Goal: Task Accomplishment & Management: Use online tool/utility

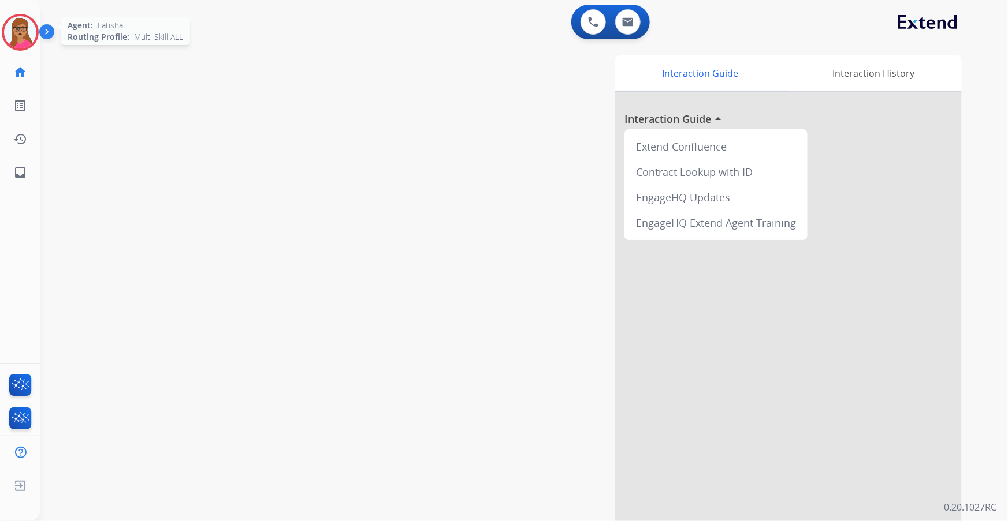
click at [18, 25] on img at bounding box center [20, 32] width 32 height 32
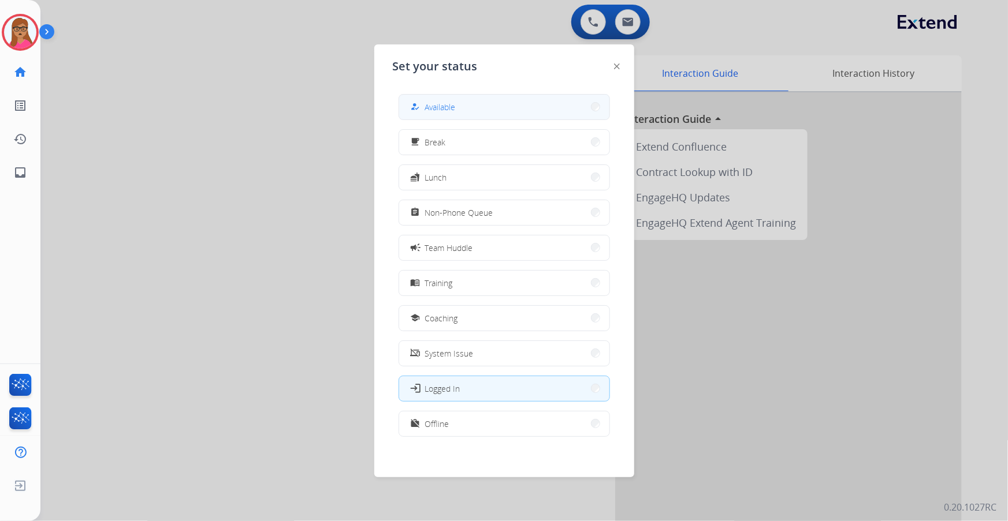
click at [461, 105] on button "how_to_reg Available" at bounding box center [504, 107] width 210 height 25
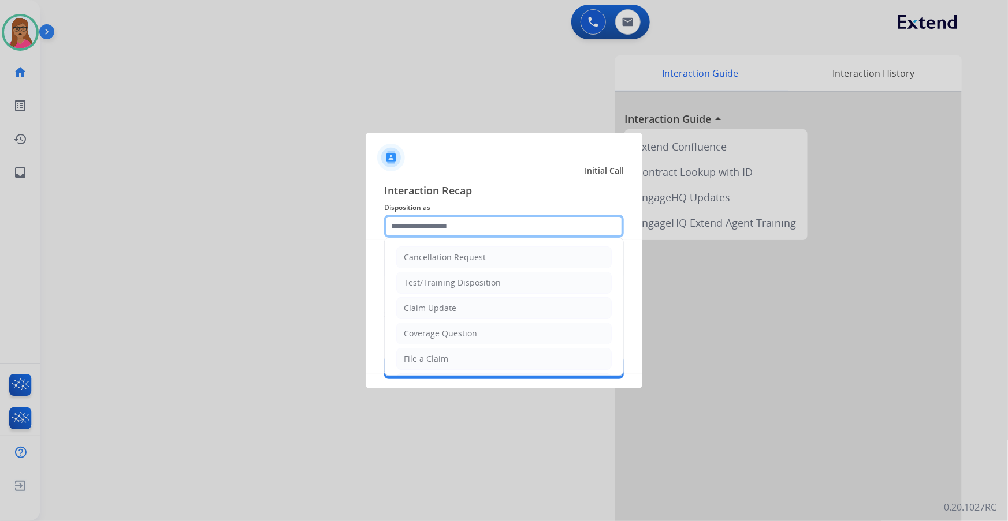
click at [459, 229] on input "text" at bounding box center [504, 226] width 240 height 23
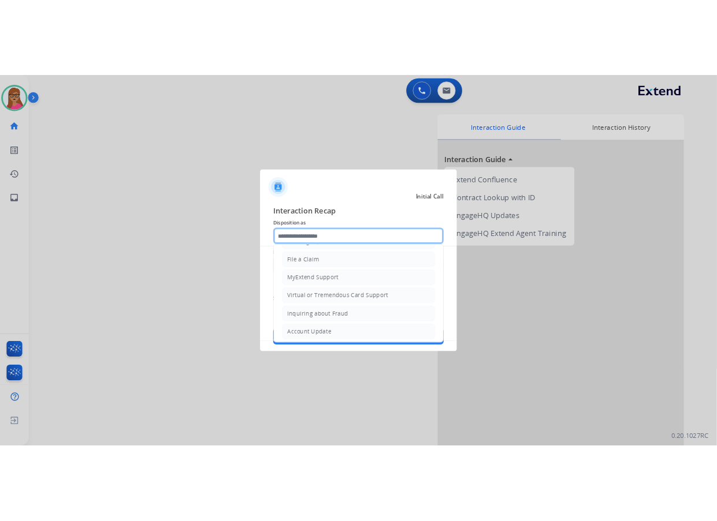
scroll to position [178, 0]
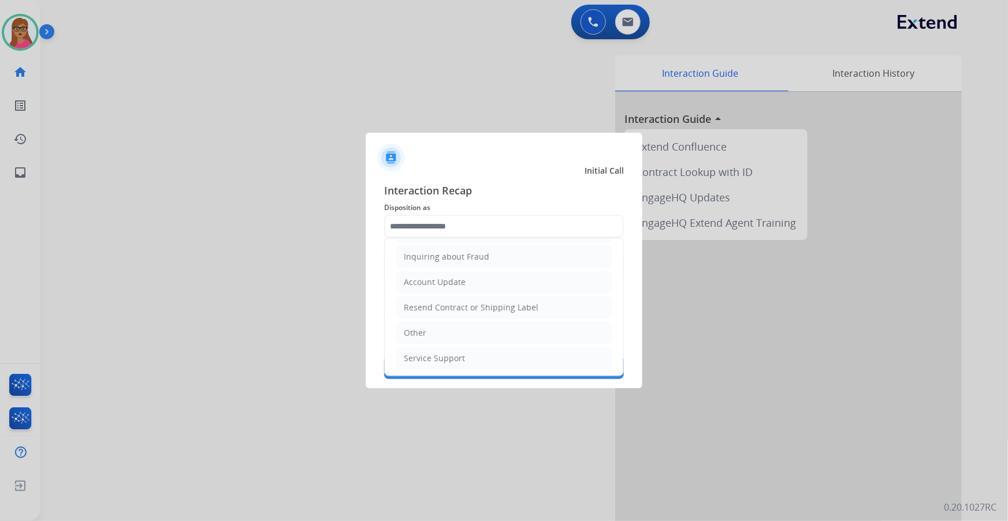
drag, startPoint x: 436, startPoint y: 327, endPoint x: 442, endPoint y: 295, distance: 32.8
click at [434, 307] on li "Other" at bounding box center [503, 333] width 215 height 22
type input "*****"
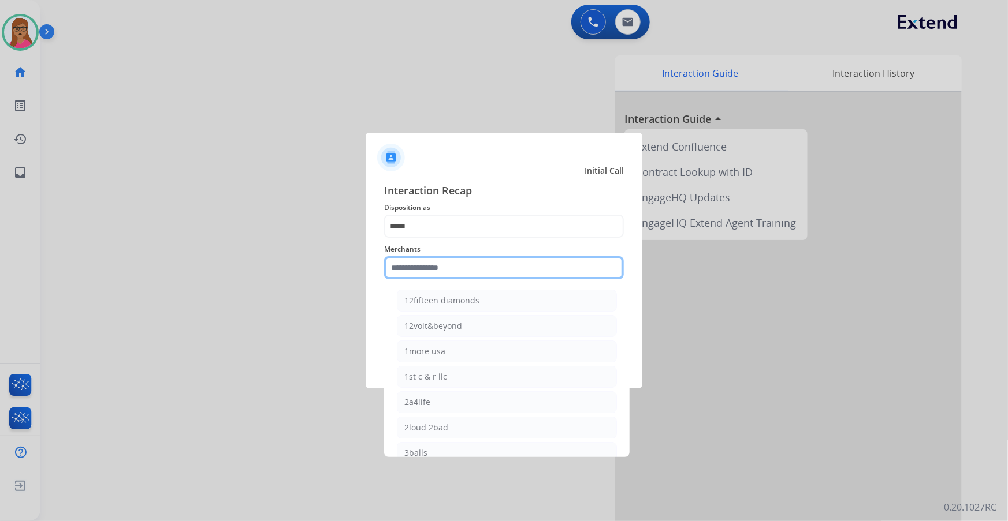
click at [456, 260] on input "text" at bounding box center [504, 267] width 240 height 23
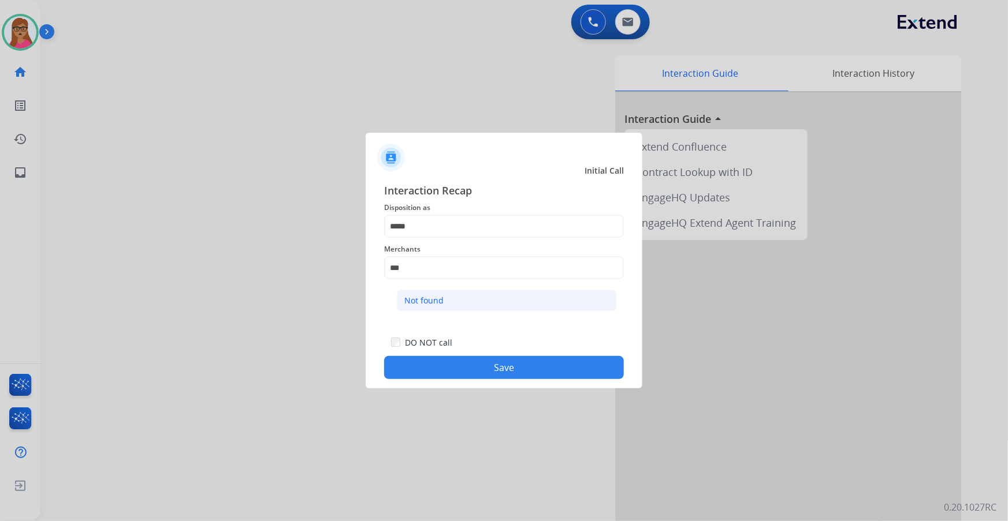
click at [454, 294] on li "Not found" at bounding box center [507, 301] width 220 height 22
type input "*********"
click at [495, 307] on button "Save" at bounding box center [504, 367] width 240 height 23
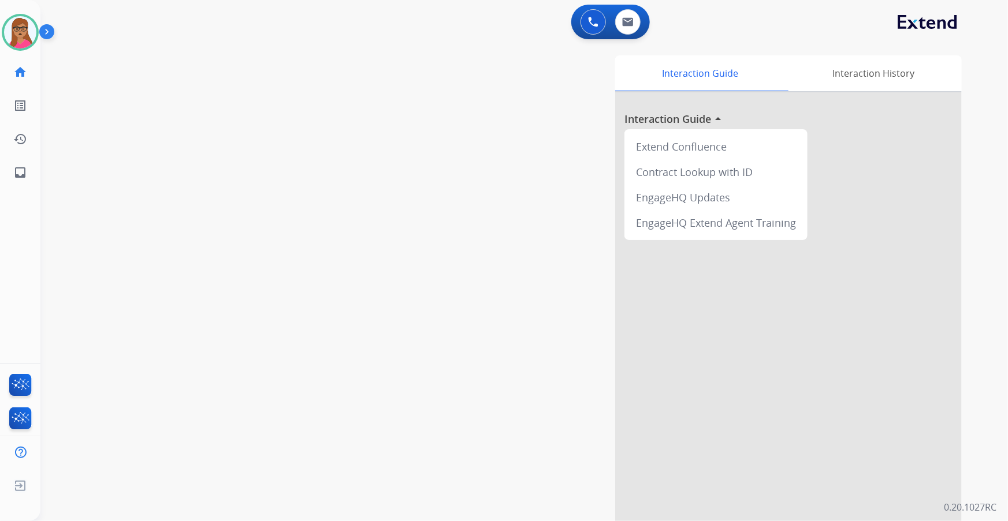
drag, startPoint x: 168, startPoint y: 233, endPoint x: 163, endPoint y: 221, distance: 13.5
click at [167, 231] on div "swap_horiz Break voice bridge close_fullscreen Connect 3-Way Call merge_type Se…" at bounding box center [509, 283] width 939 height 482
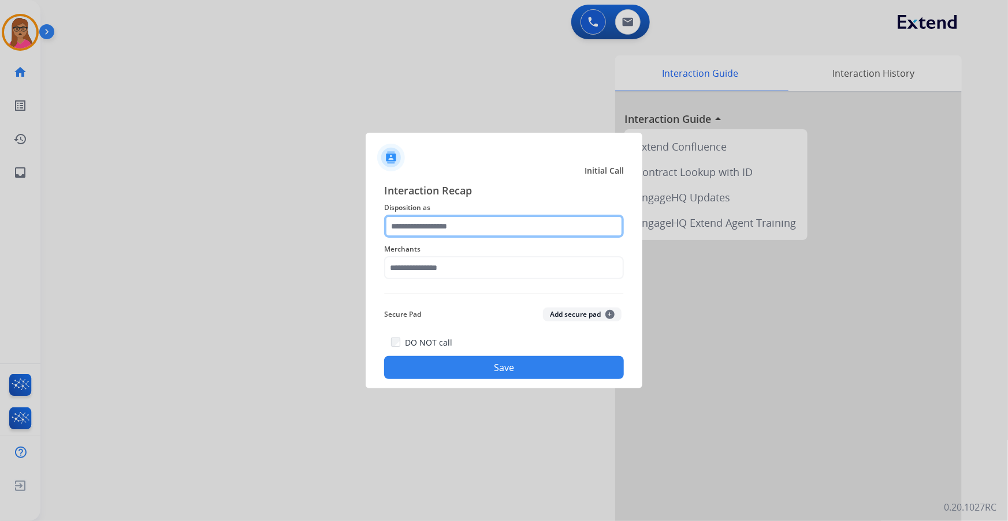
click at [459, 230] on input "text" at bounding box center [504, 226] width 240 height 23
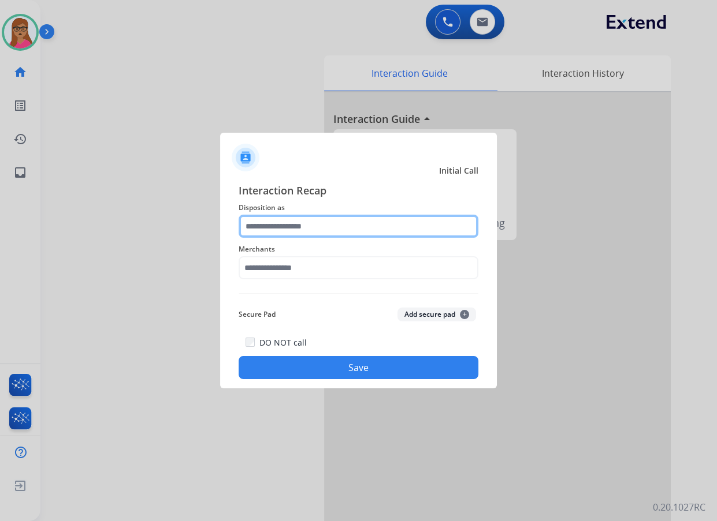
click at [323, 224] on input "text" at bounding box center [358, 226] width 240 height 23
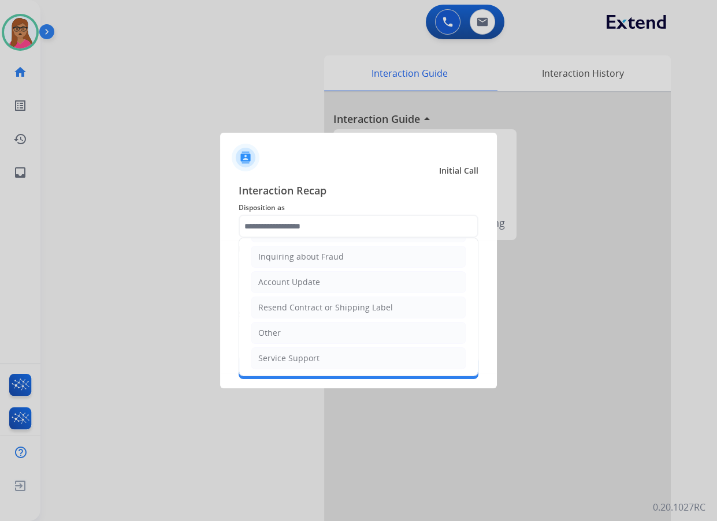
click at [294, 307] on li "Other" at bounding box center [358, 333] width 215 height 22
type input "*****"
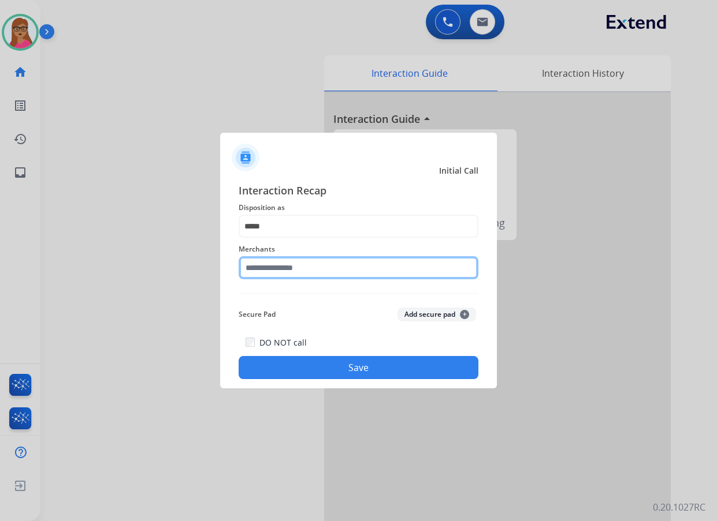
click at [312, 266] on input "text" at bounding box center [358, 267] width 240 height 23
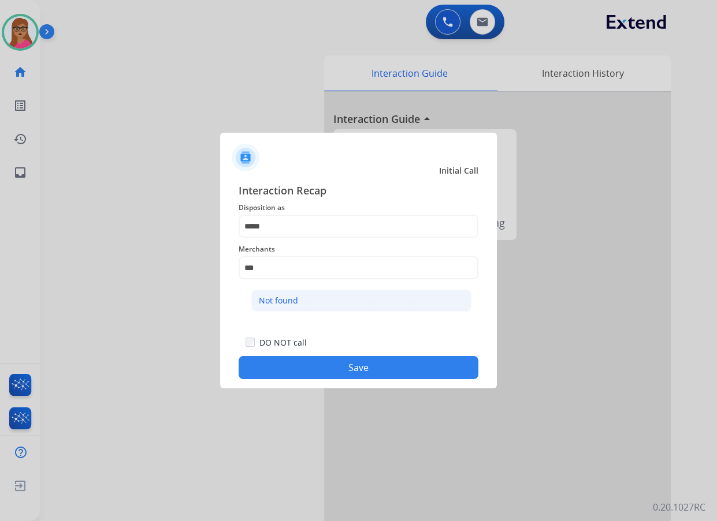
click at [291, 303] on div "Not found" at bounding box center [278, 301] width 39 height 12
type input "*********"
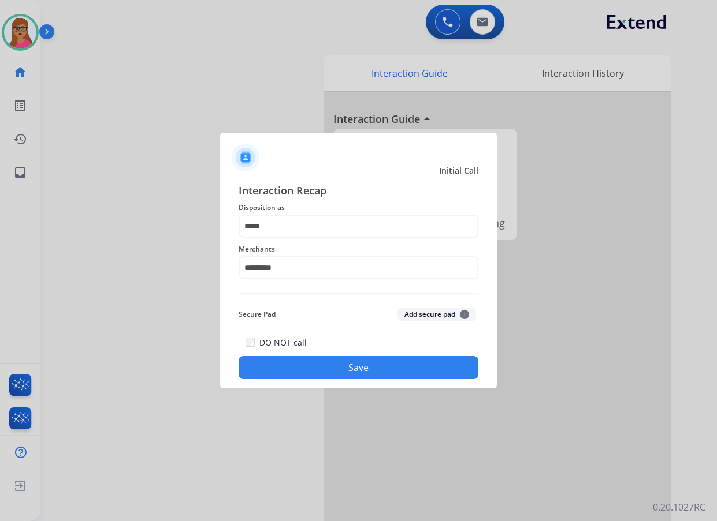
click at [369, 307] on div "DO NOT call Save" at bounding box center [358, 357] width 240 height 44
click at [389, 307] on button "Save" at bounding box center [358, 367] width 240 height 23
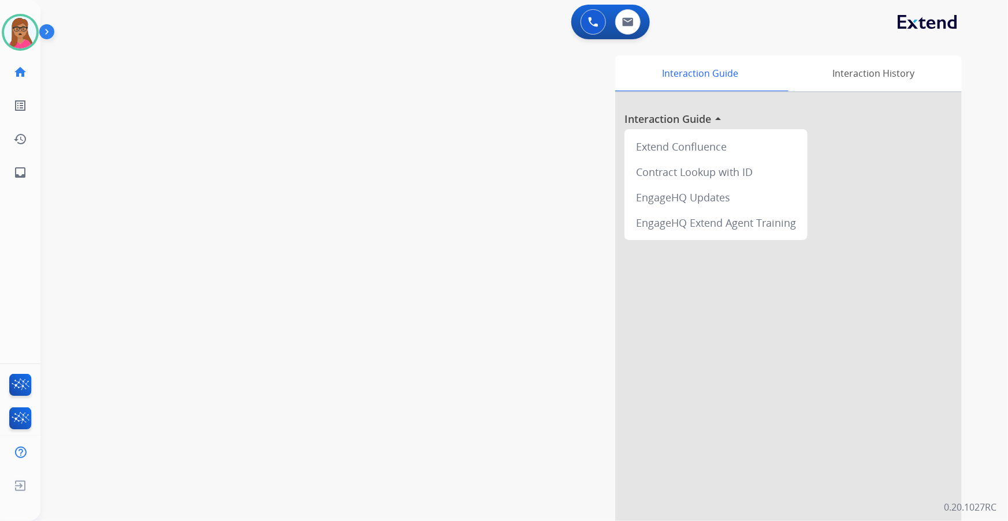
click at [250, 182] on div "swap_horiz Break voice bridge close_fullscreen Connect 3-Way Call merge_type Se…" at bounding box center [509, 283] width 939 height 482
click at [628, 23] on img at bounding box center [628, 21] width 12 height 9
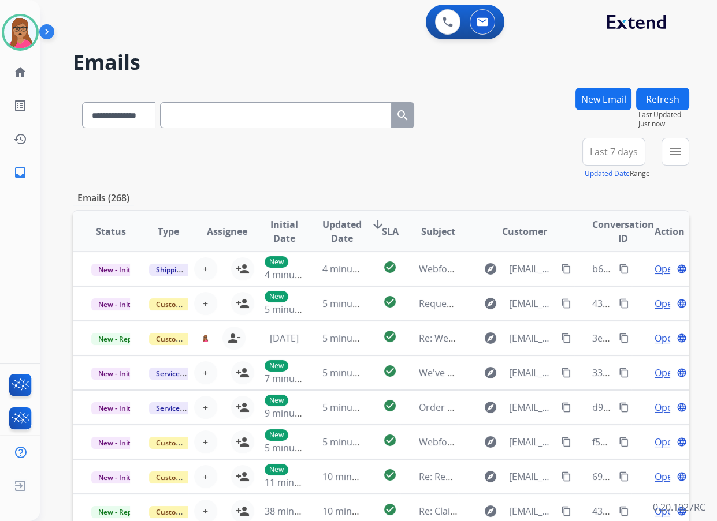
click at [508, 203] on div "Emails (268)" at bounding box center [381, 198] width 616 height 14
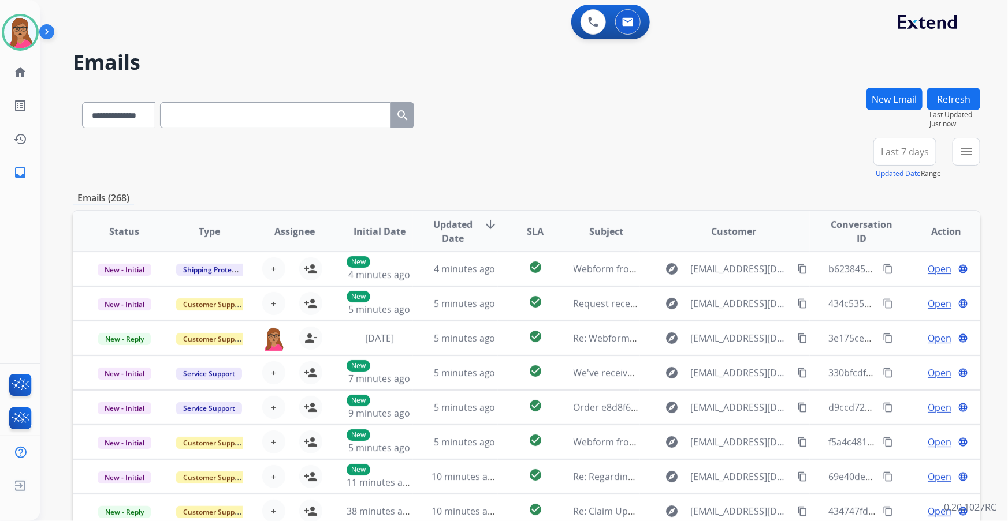
click at [671, 153] on span "Last 7 days" at bounding box center [905, 152] width 48 height 5
click at [671, 292] on div "Last 90 days" at bounding box center [901, 291] width 64 height 17
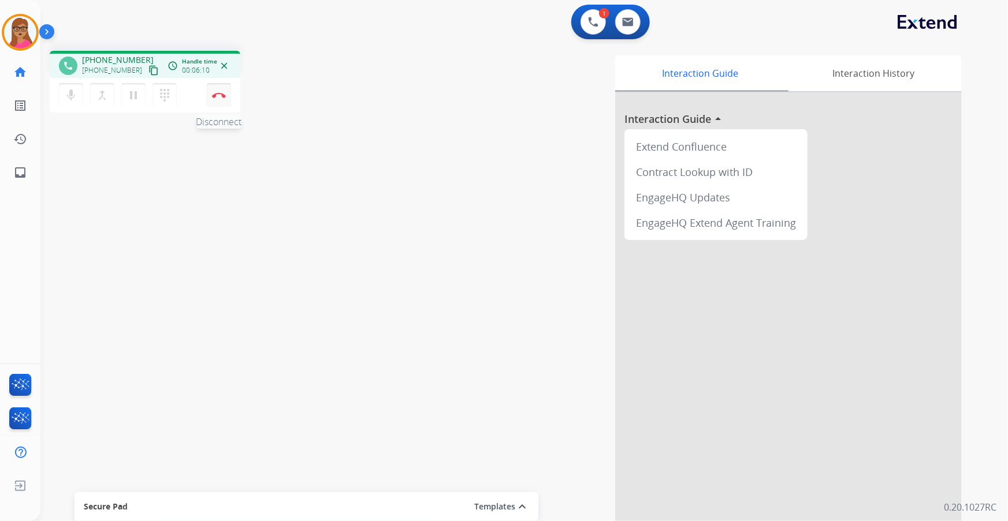
click at [219, 95] on img at bounding box center [219, 95] width 14 height 6
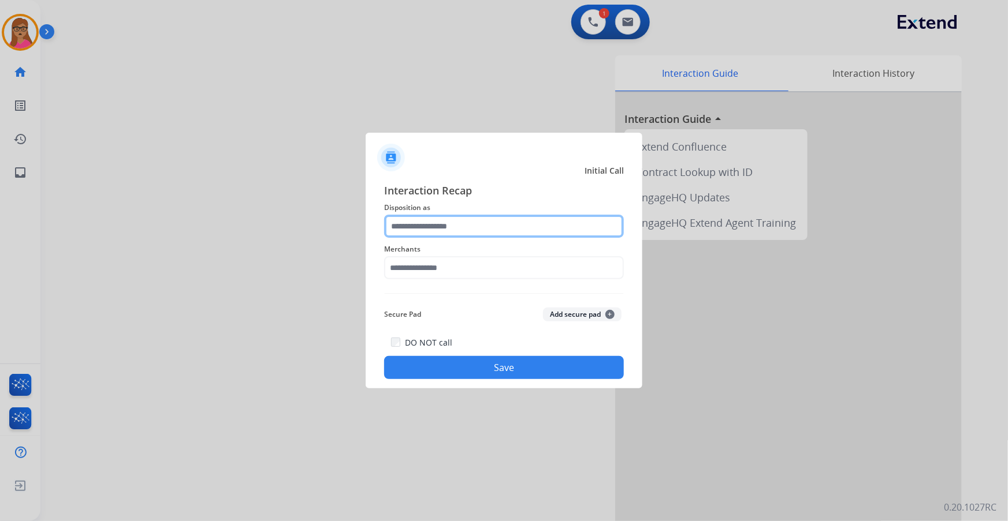
click at [441, 220] on input "text" at bounding box center [504, 226] width 240 height 23
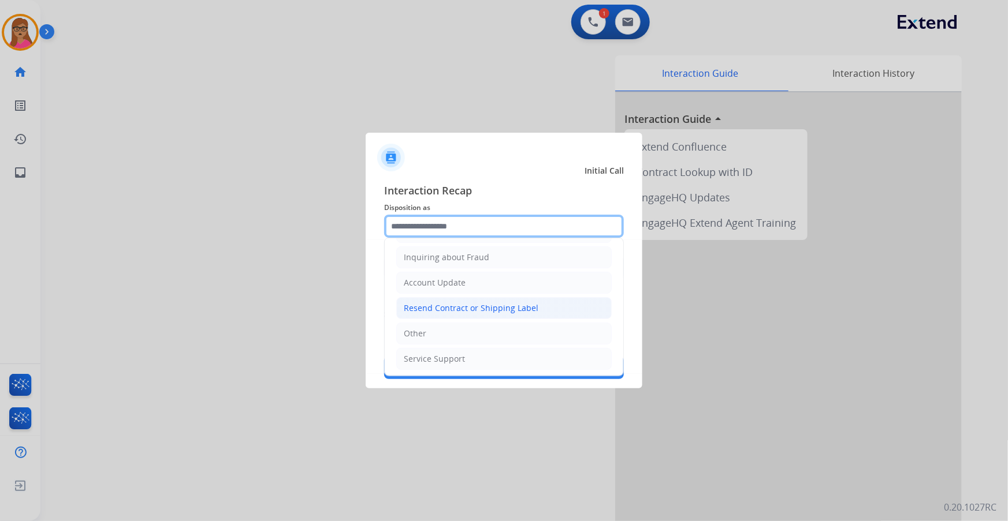
scroll to position [178, 0]
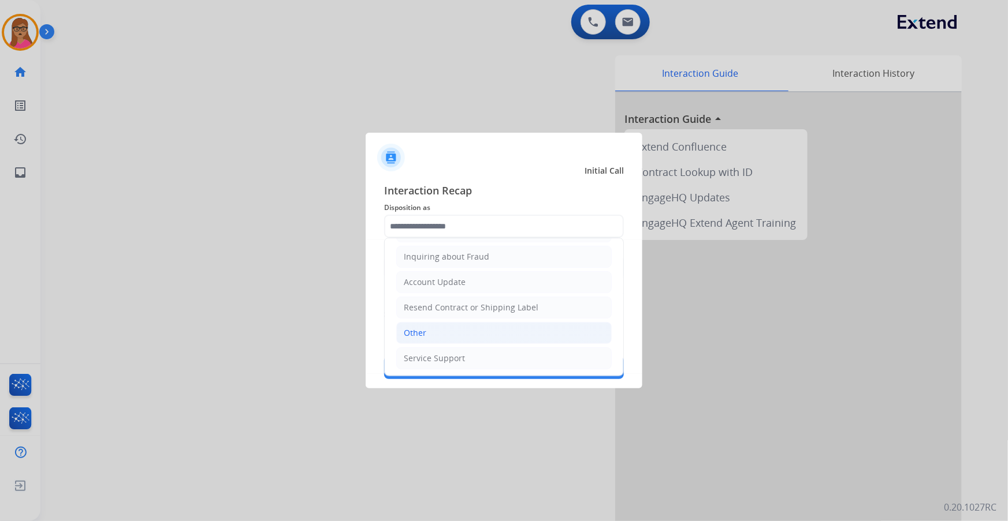
click at [420, 307] on div "Other" at bounding box center [415, 333] width 23 height 12
type input "*****"
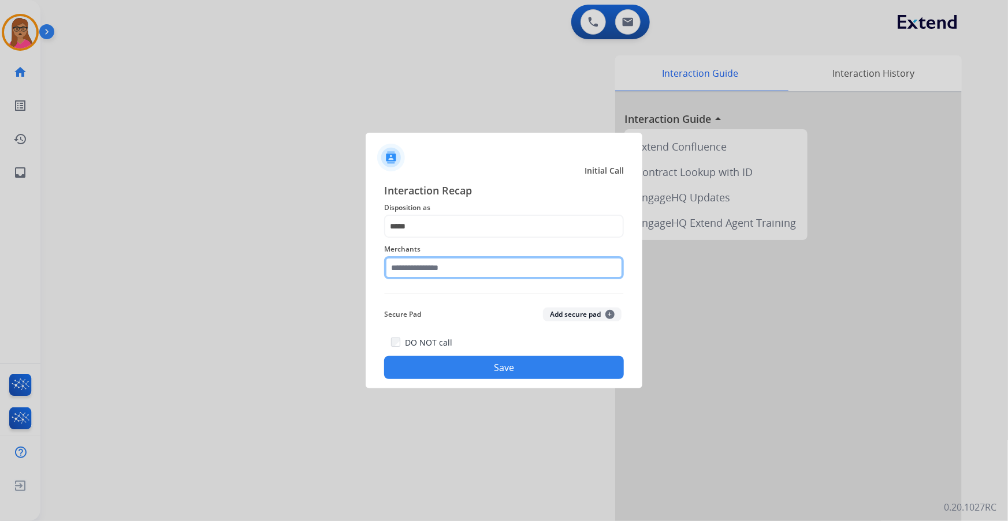
click at [460, 274] on input "text" at bounding box center [504, 267] width 240 height 23
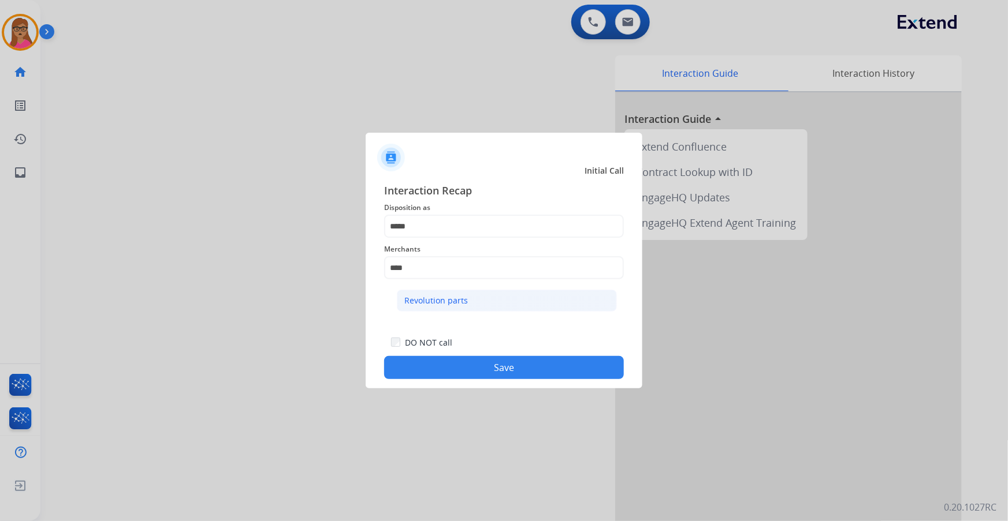
click at [445, 299] on div "Revolution parts" at bounding box center [436, 301] width 64 height 12
type input "**********"
click at [465, 307] on button "Save" at bounding box center [504, 367] width 240 height 23
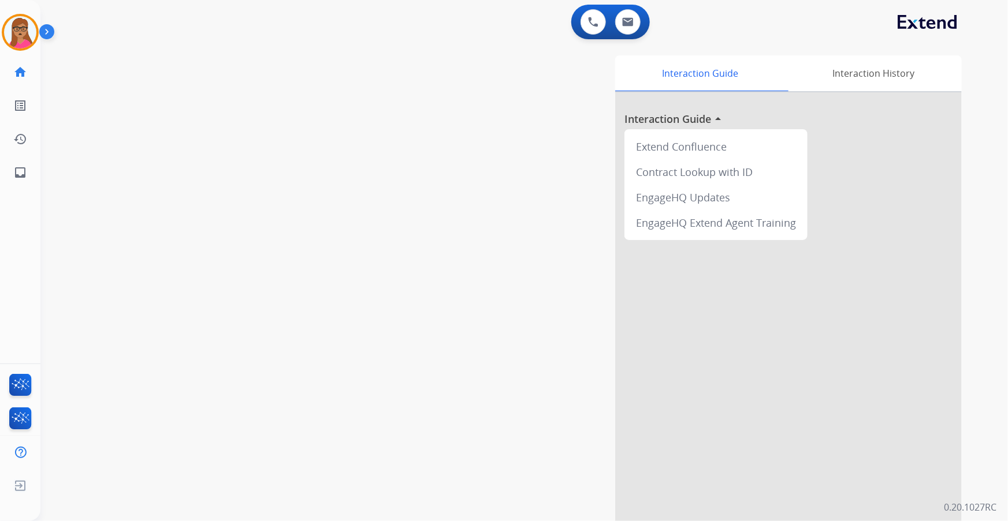
click at [175, 252] on div "swap_horiz Break voice bridge close_fullscreen Connect 3-Way Call merge_type Se…" at bounding box center [509, 283] width 939 height 482
click at [624, 17] on button at bounding box center [627, 21] width 25 height 25
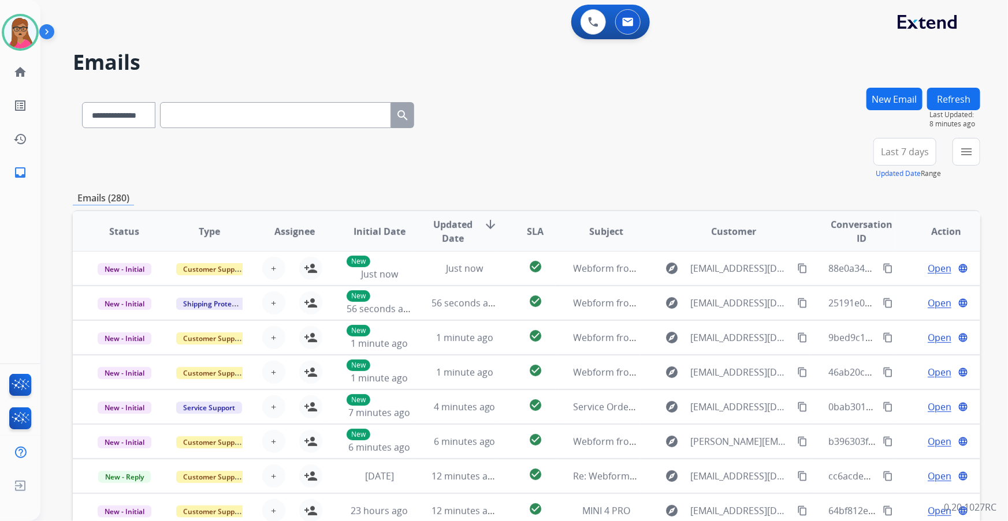
click at [671, 152] on span "Last 7 days" at bounding box center [905, 152] width 48 height 5
click at [671, 288] on div "Last 90 days" at bounding box center [901, 291] width 64 height 17
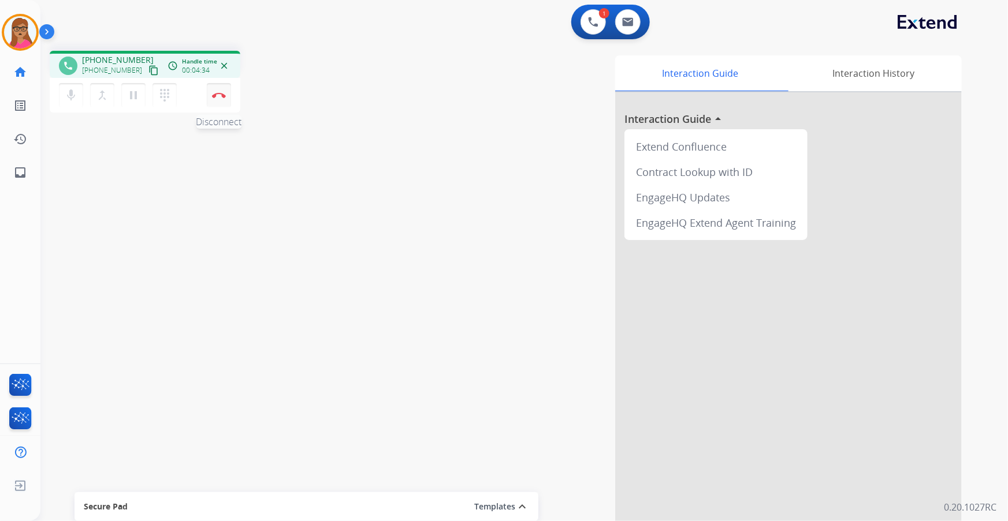
click at [223, 96] on img at bounding box center [219, 95] width 14 height 6
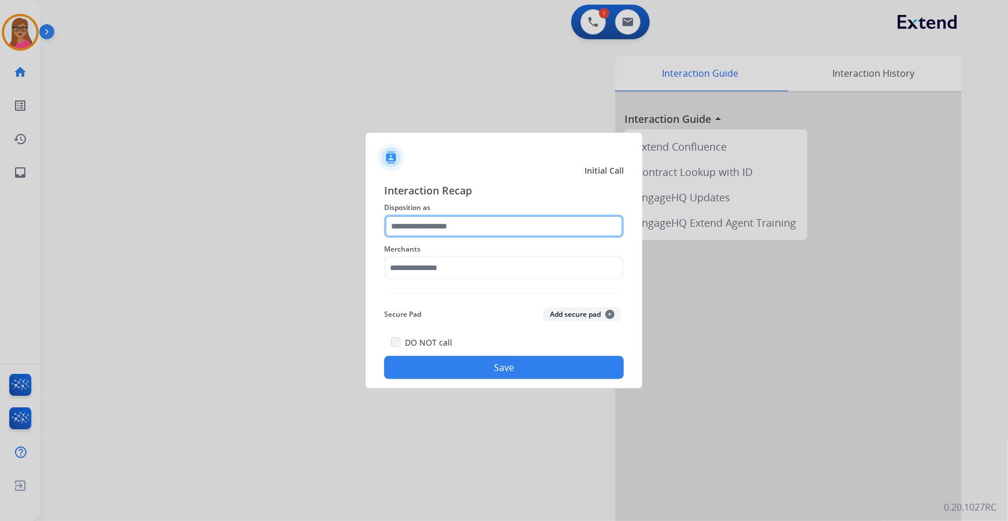
click at [472, 226] on input "text" at bounding box center [504, 226] width 240 height 23
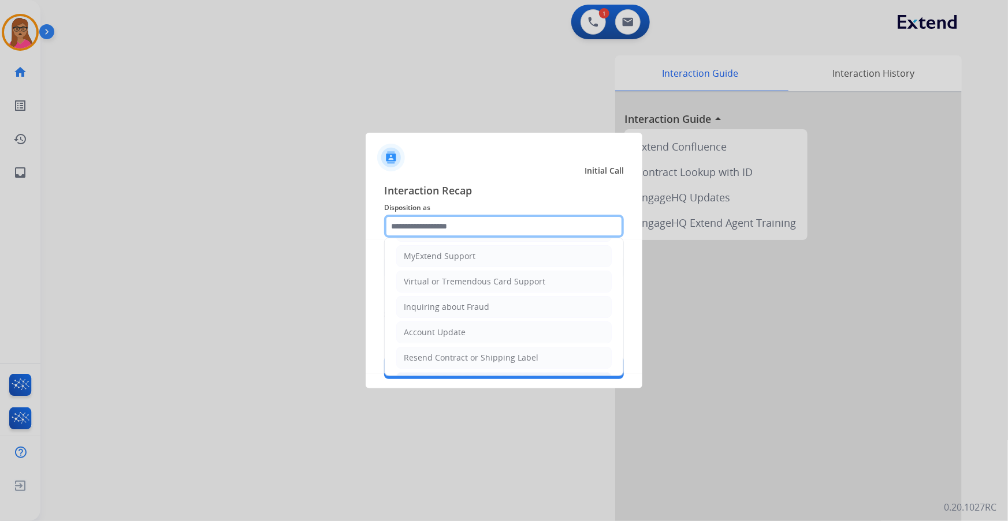
scroll to position [178, 0]
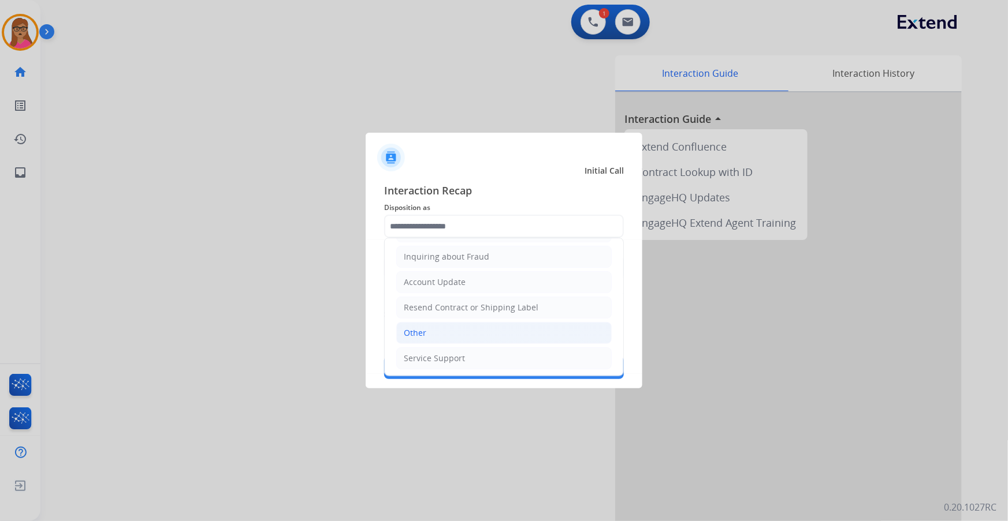
click at [435, 307] on li "Other" at bounding box center [503, 333] width 215 height 22
type input "*****"
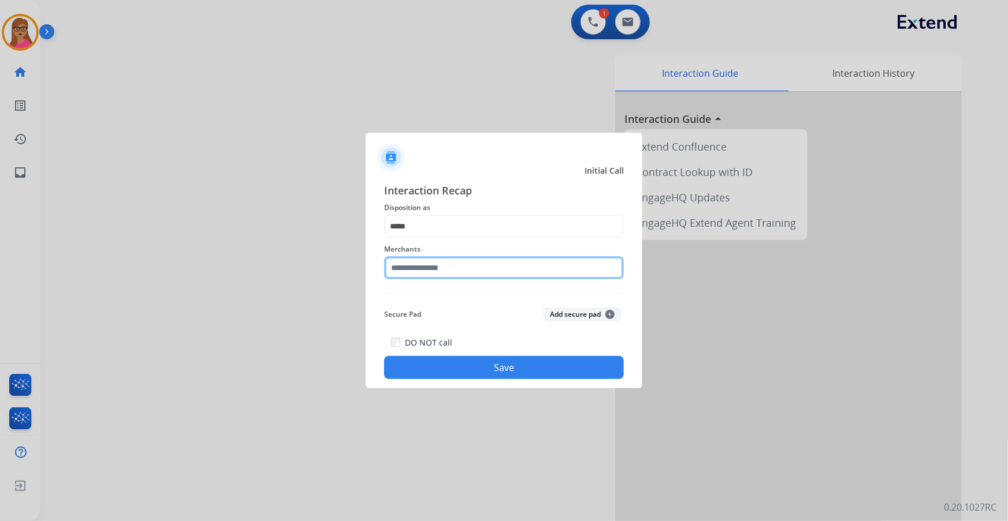
click at [419, 270] on input "text" at bounding box center [504, 267] width 240 height 23
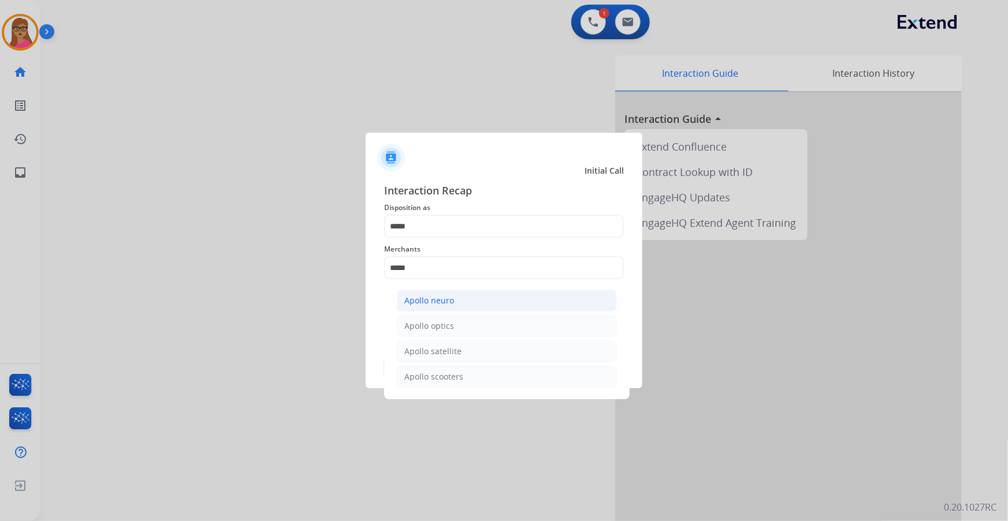
click at [454, 304] on li "Apollo neuro" at bounding box center [507, 301] width 220 height 22
type input "**********"
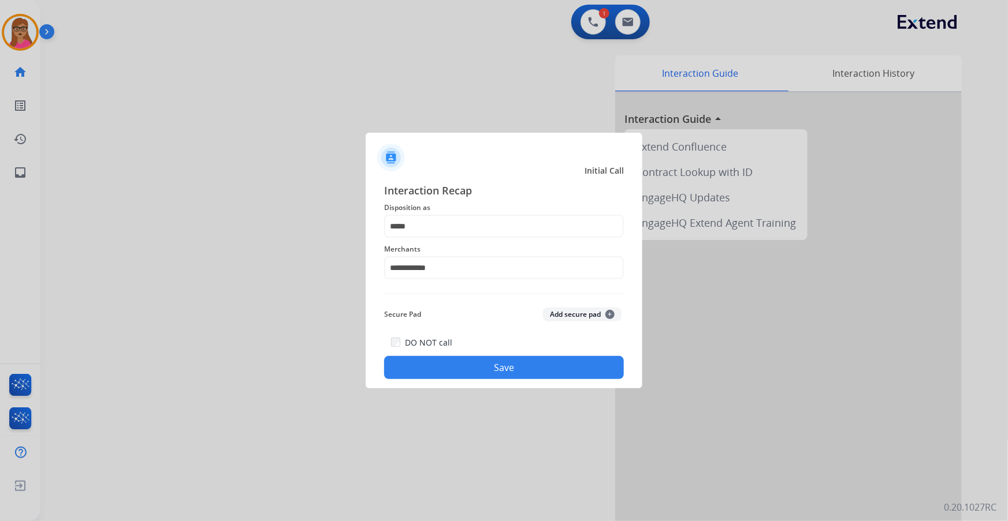
click at [479, 307] on button "Save" at bounding box center [504, 367] width 240 height 23
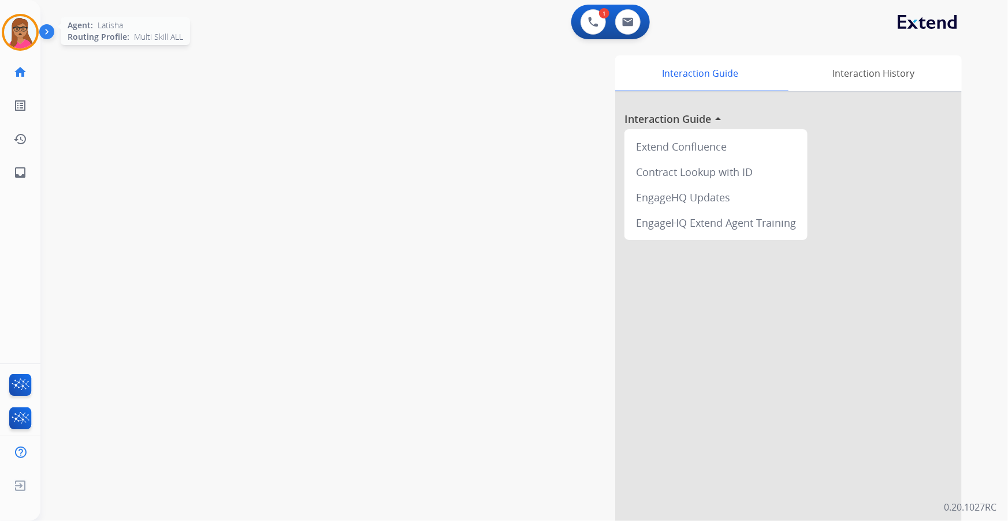
click at [13, 33] on img at bounding box center [20, 32] width 32 height 32
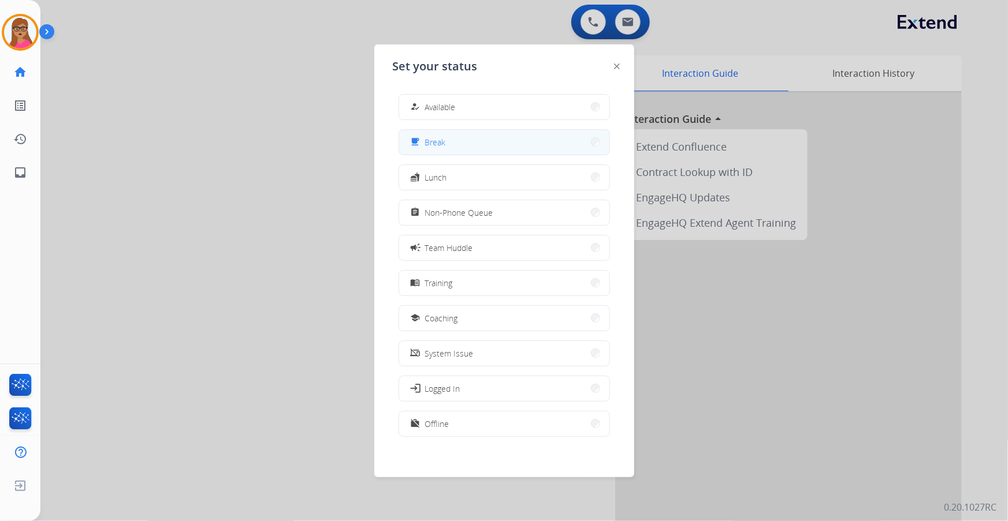
click at [461, 144] on button "free_breakfast Break" at bounding box center [504, 142] width 210 height 25
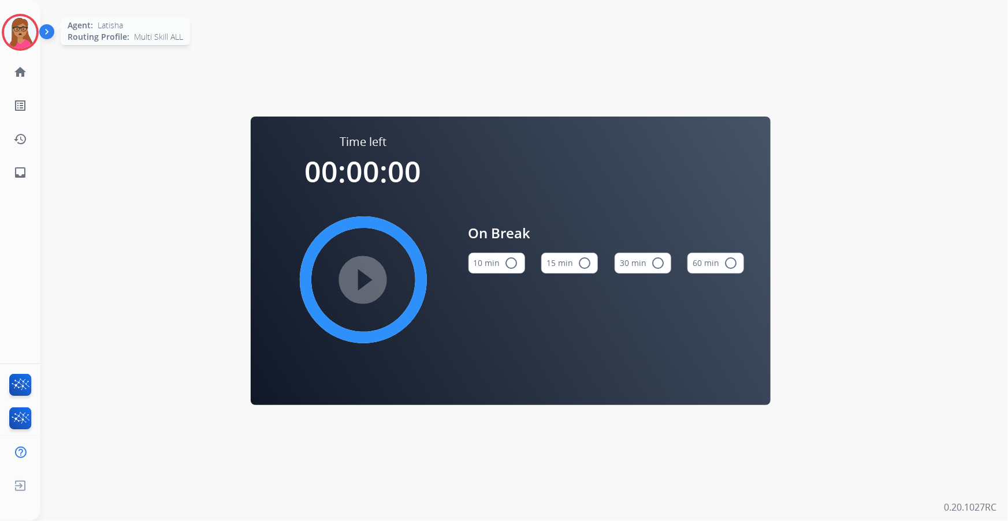
click at [16, 39] on img at bounding box center [20, 32] width 32 height 32
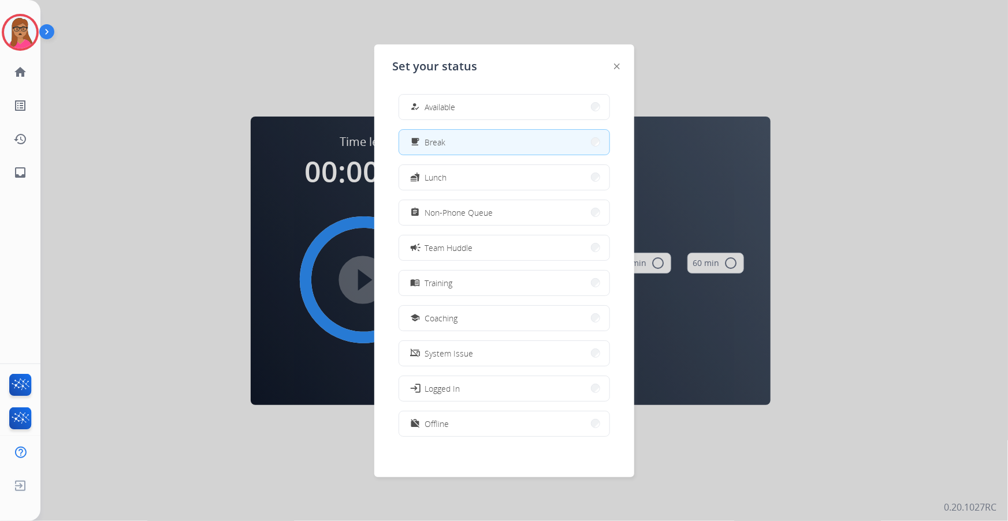
click at [494, 138] on button "free_breakfast Break" at bounding box center [504, 142] width 210 height 25
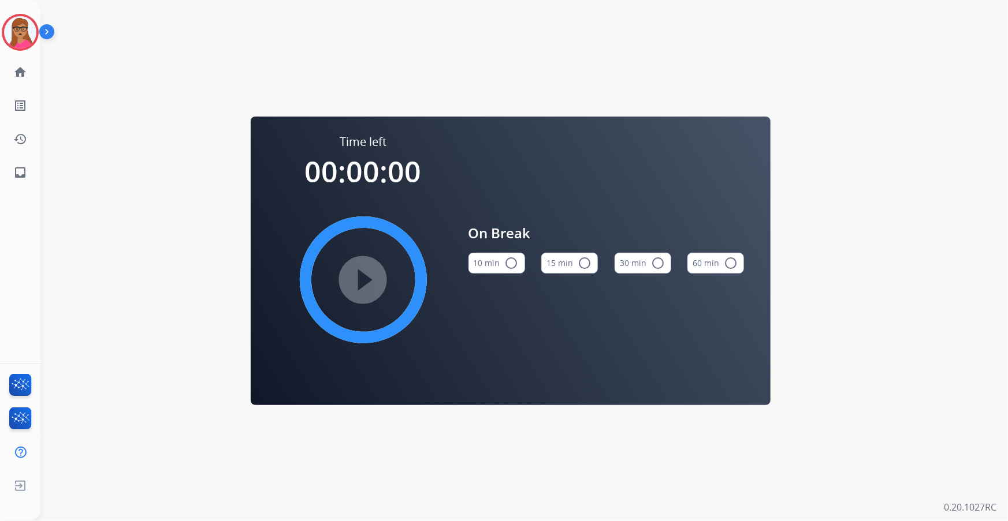
click at [572, 261] on button "15 min radio_button_unchecked" at bounding box center [569, 263] width 57 height 21
click at [358, 274] on mat-icon "play_circle_filled" at bounding box center [363, 280] width 14 height 14
click at [16, 26] on img at bounding box center [20, 32] width 32 height 32
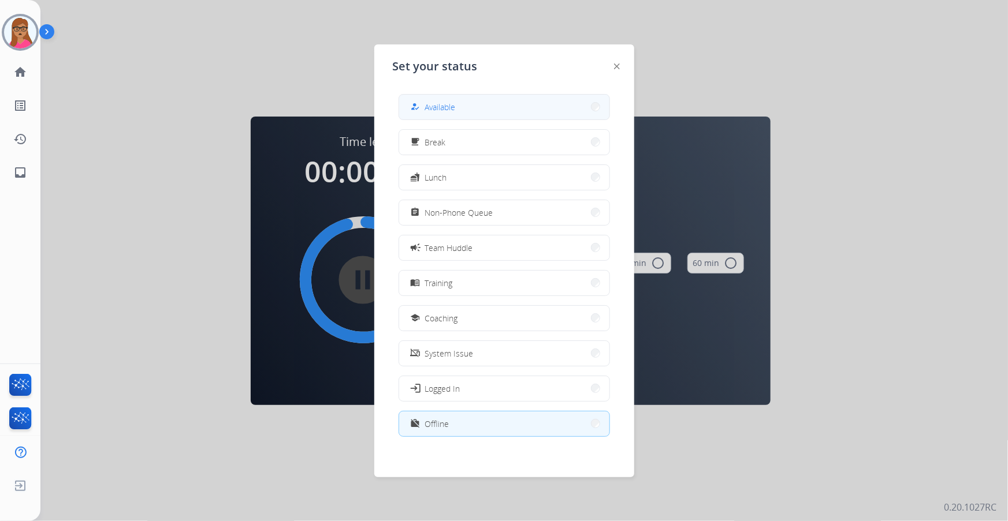
click at [491, 106] on button "how_to_reg Available" at bounding box center [504, 107] width 210 height 25
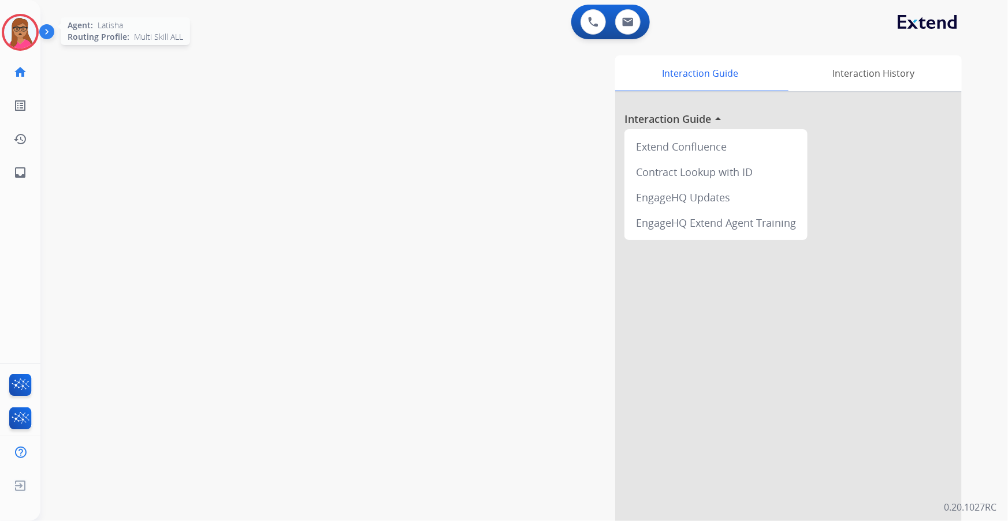
click at [16, 29] on img at bounding box center [20, 32] width 32 height 32
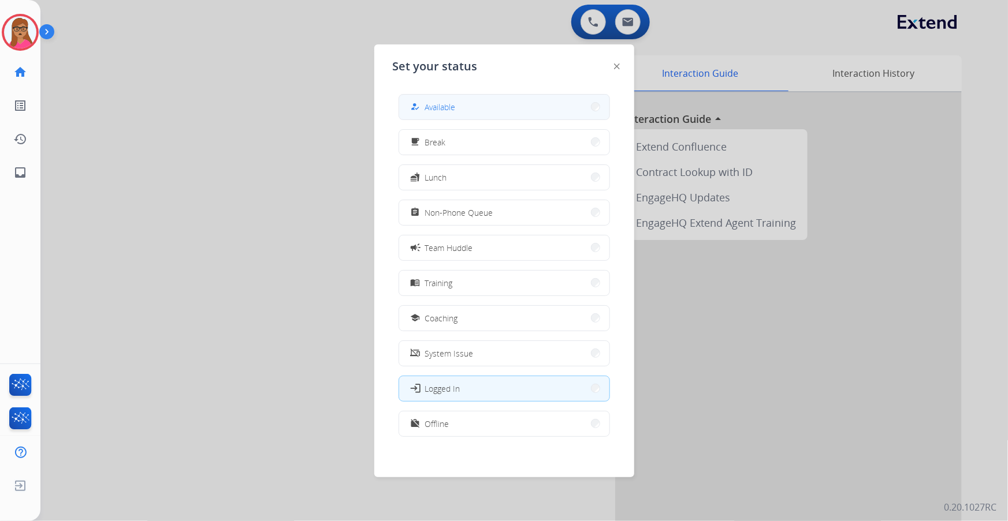
click at [459, 104] on button "how_to_reg Available" at bounding box center [504, 107] width 210 height 25
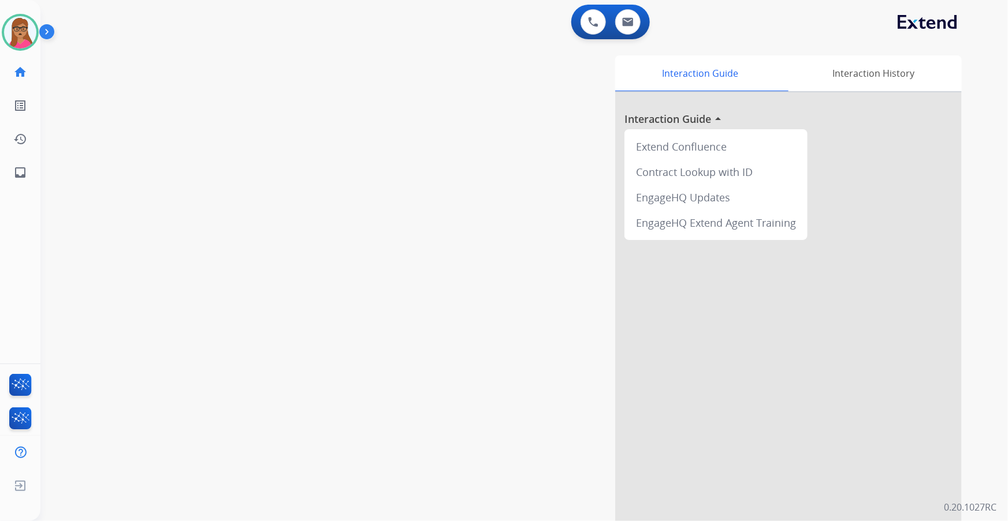
click at [420, 121] on div "Interaction Guide Interaction History Interaction Guide arrow_drop_up Extend Co…" at bounding box center [666, 289] width 591 height 468
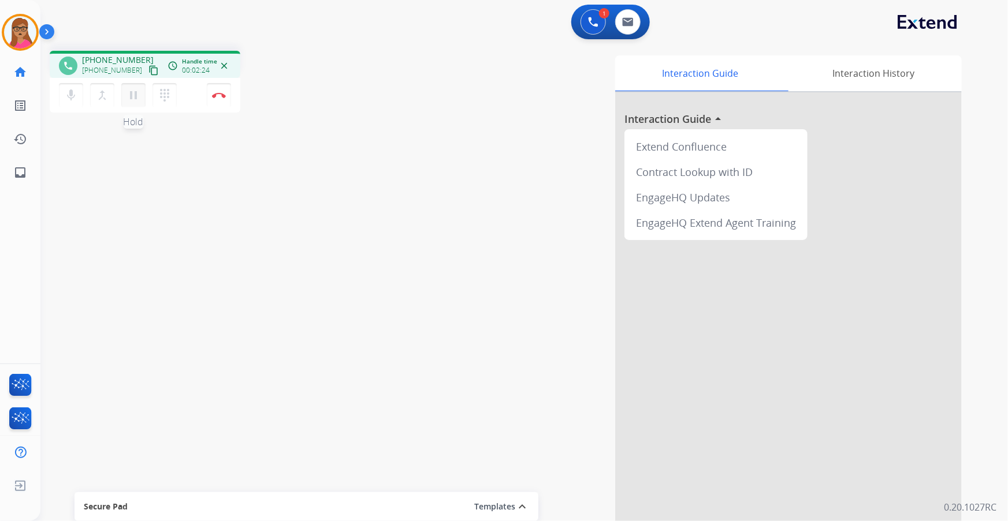
click at [126, 95] on mat-icon "pause" at bounding box center [133, 95] width 14 height 14
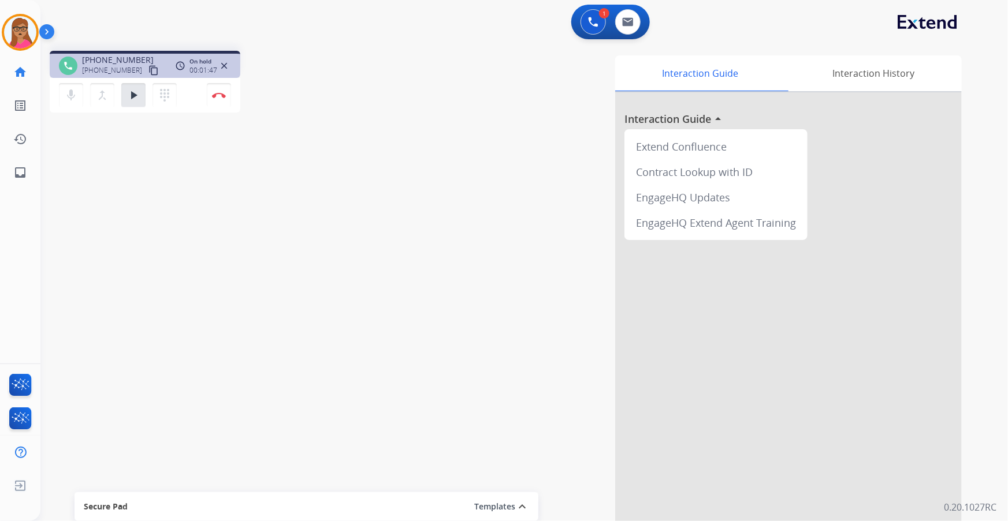
click at [143, 80] on div "mic Mute merge_type Bridge play_arrow Hold dialpad Dialpad Disconnect" at bounding box center [145, 95] width 191 height 35
click at [138, 91] on mat-icon "play_arrow" at bounding box center [133, 95] width 14 height 14
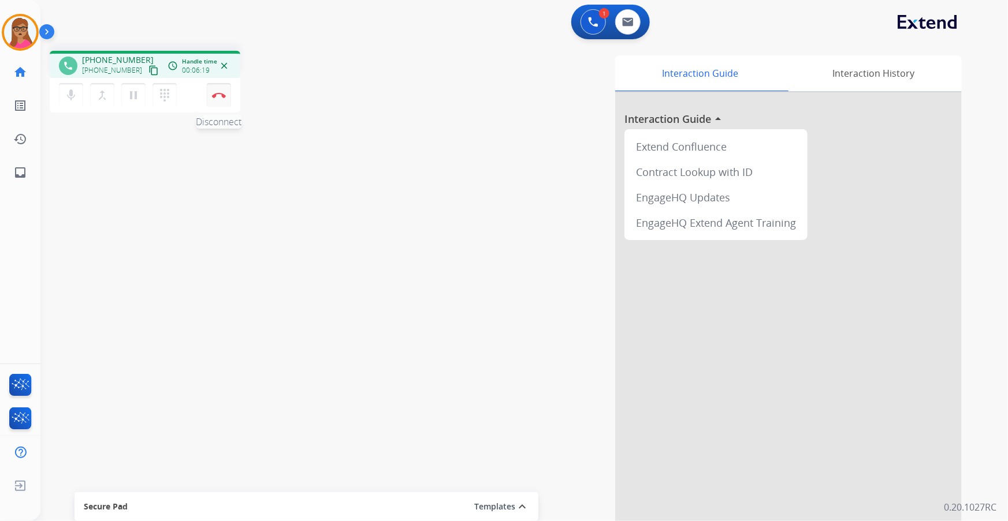
click at [218, 94] on img at bounding box center [219, 95] width 14 height 6
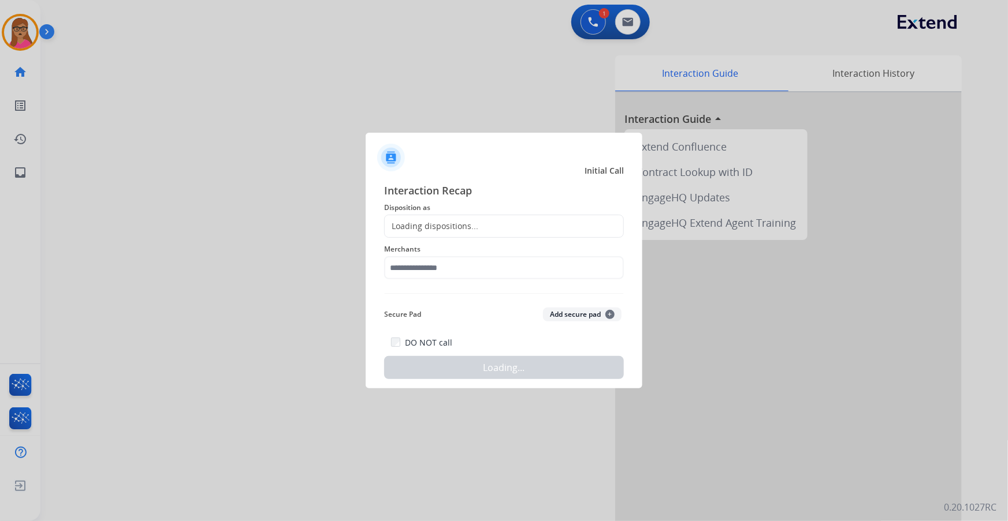
click at [470, 217] on div "Loading dispositions..." at bounding box center [504, 226] width 240 height 23
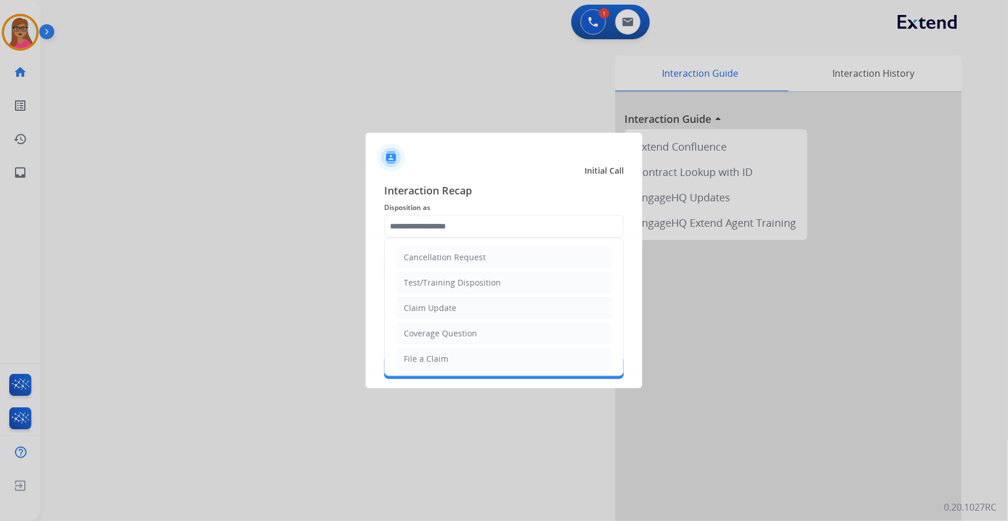
click at [468, 223] on input "text" at bounding box center [504, 226] width 240 height 23
click at [457, 263] on div "Cancellation Request" at bounding box center [445, 258] width 82 height 12
type input "**********"
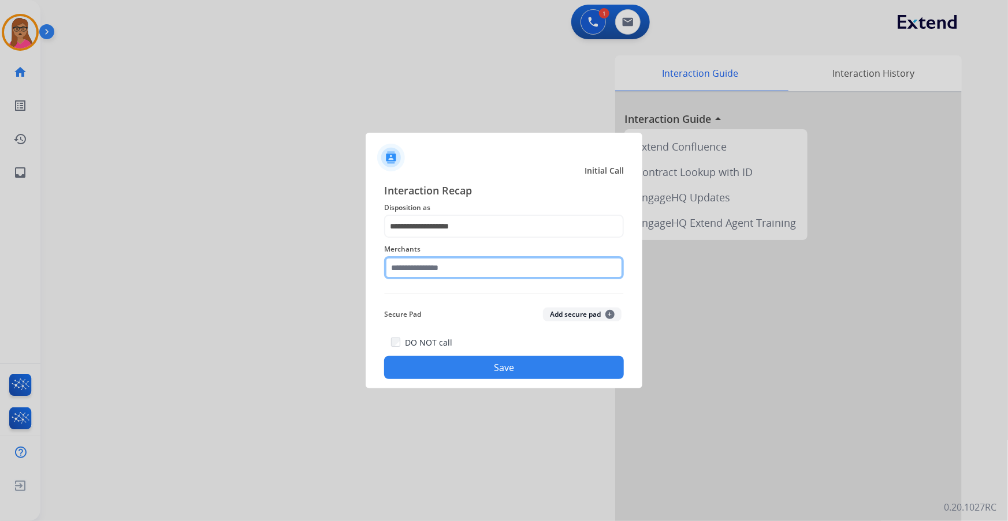
click at [457, 274] on input "text" at bounding box center [504, 267] width 240 height 23
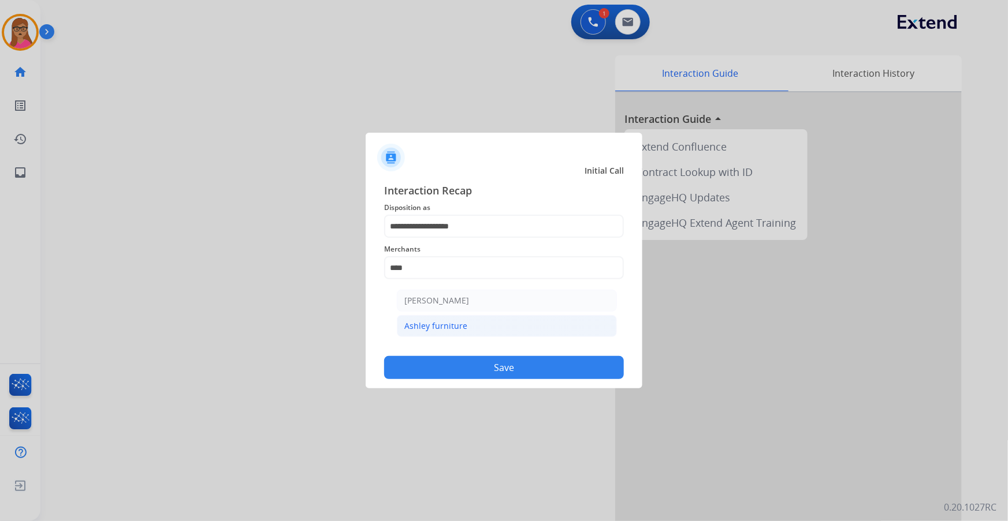
click at [446, 297] on div "Ashley furniture" at bounding box center [435, 326] width 63 height 12
type input "**********"
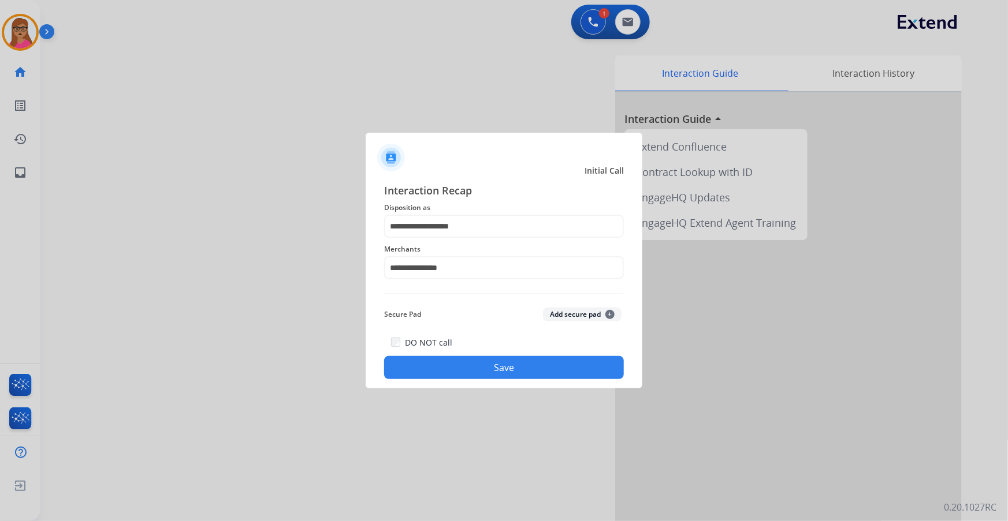
click at [518, 297] on button "Save" at bounding box center [504, 367] width 240 height 23
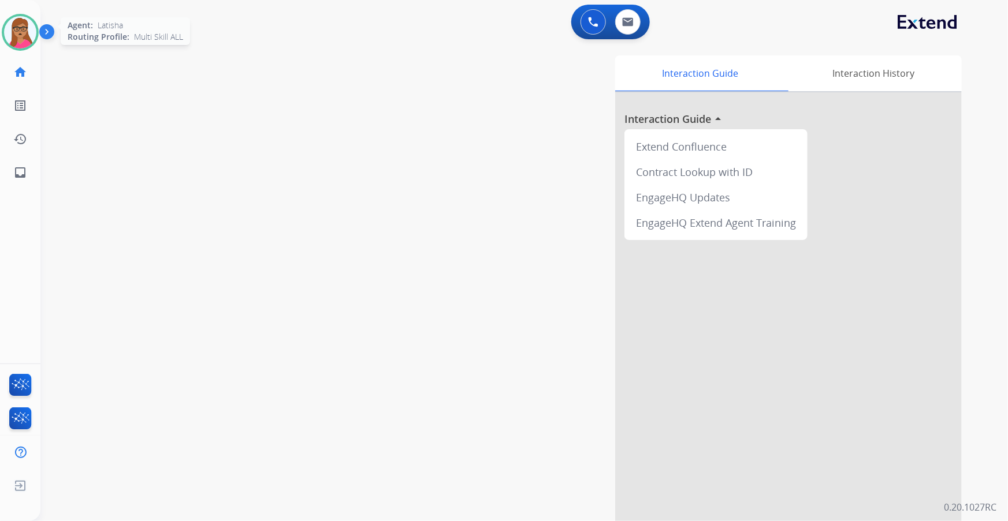
click at [23, 25] on img at bounding box center [20, 32] width 32 height 32
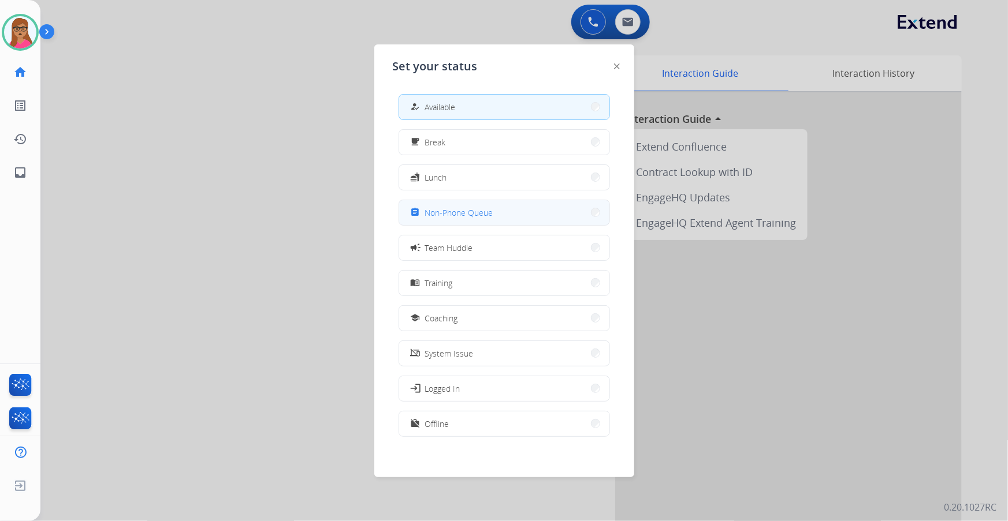
click at [484, 215] on span "Non-Phone Queue" at bounding box center [459, 213] width 68 height 12
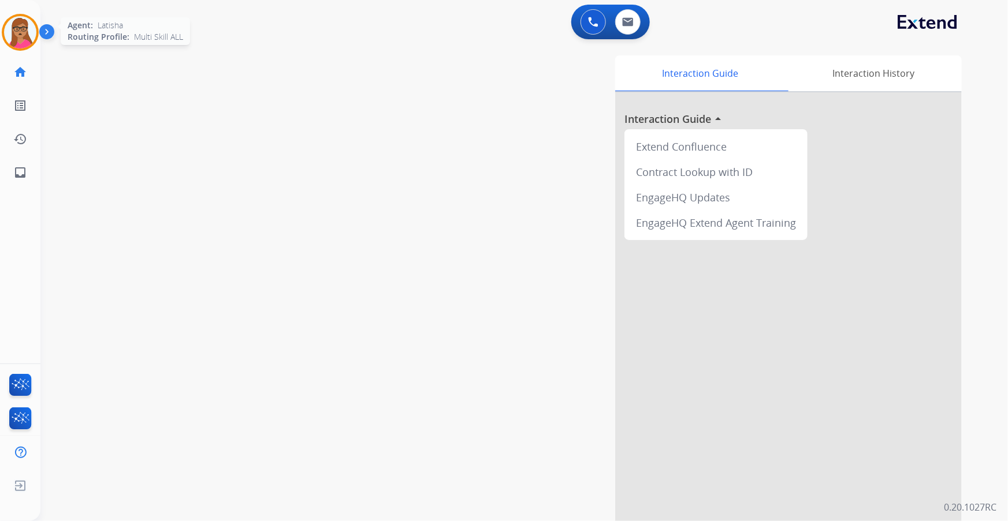
click at [24, 24] on img at bounding box center [20, 32] width 32 height 32
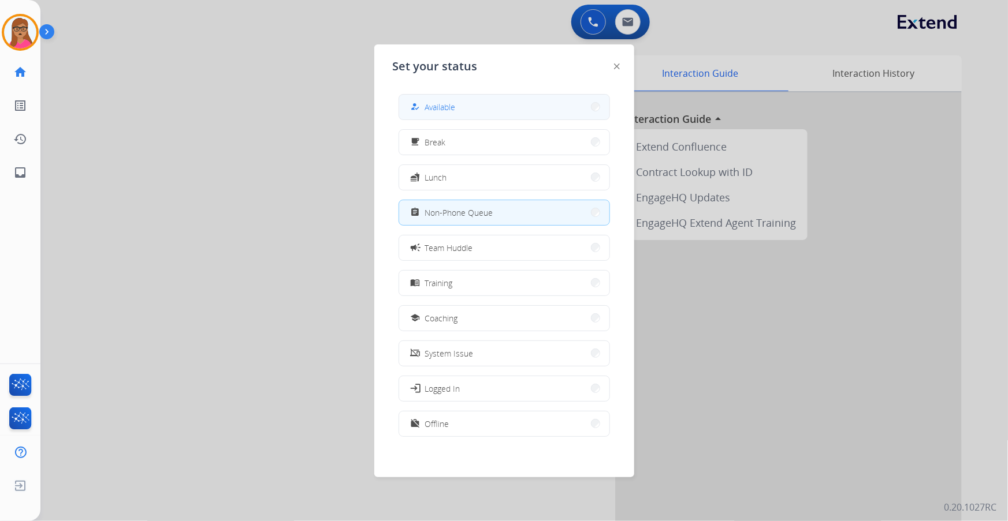
click at [464, 108] on button "how_to_reg Available" at bounding box center [504, 107] width 210 height 25
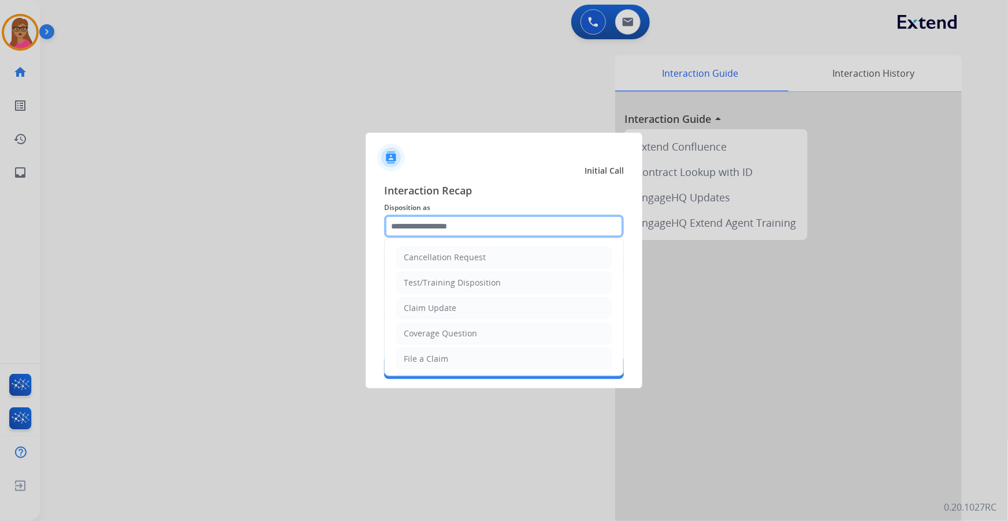
click at [499, 227] on input "text" at bounding box center [504, 226] width 240 height 23
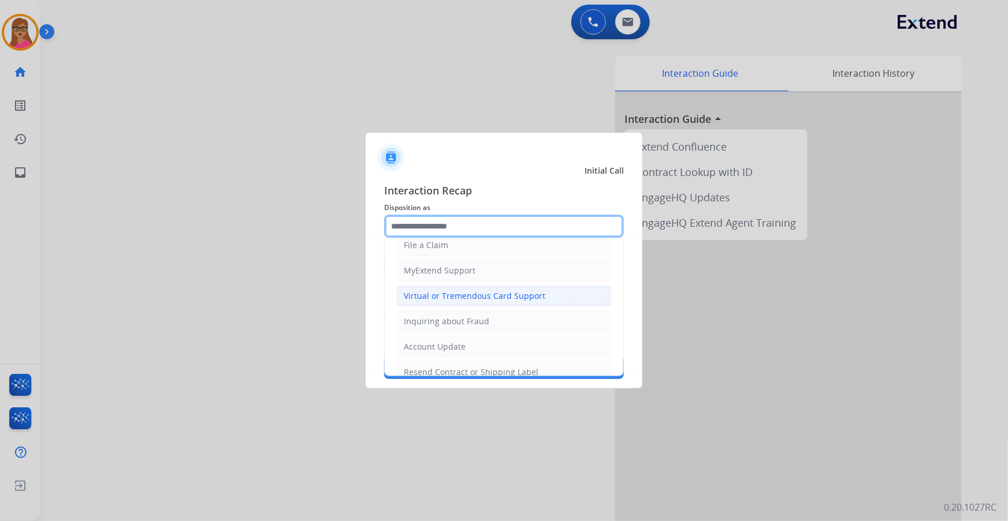
scroll to position [157, 0]
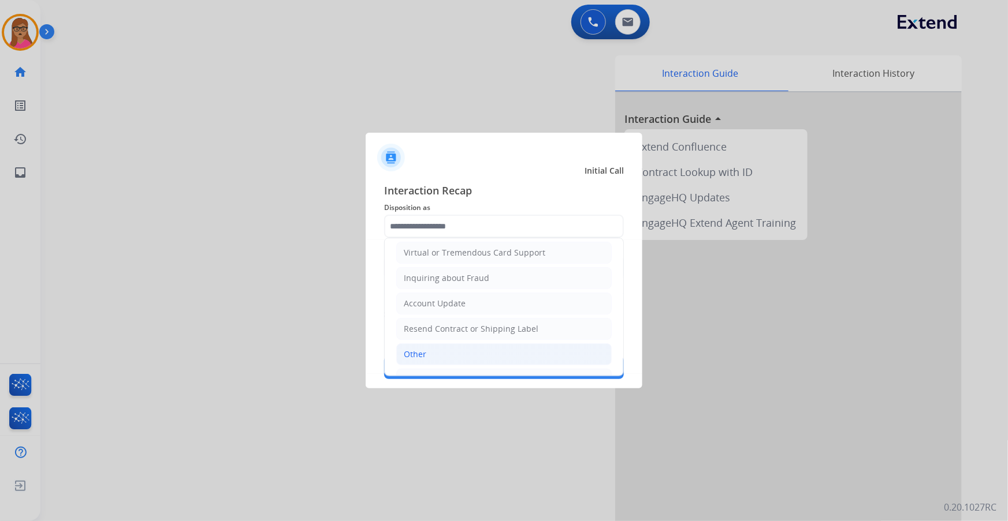
click at [421, 297] on div "Other" at bounding box center [415, 355] width 23 height 12
type input "*****"
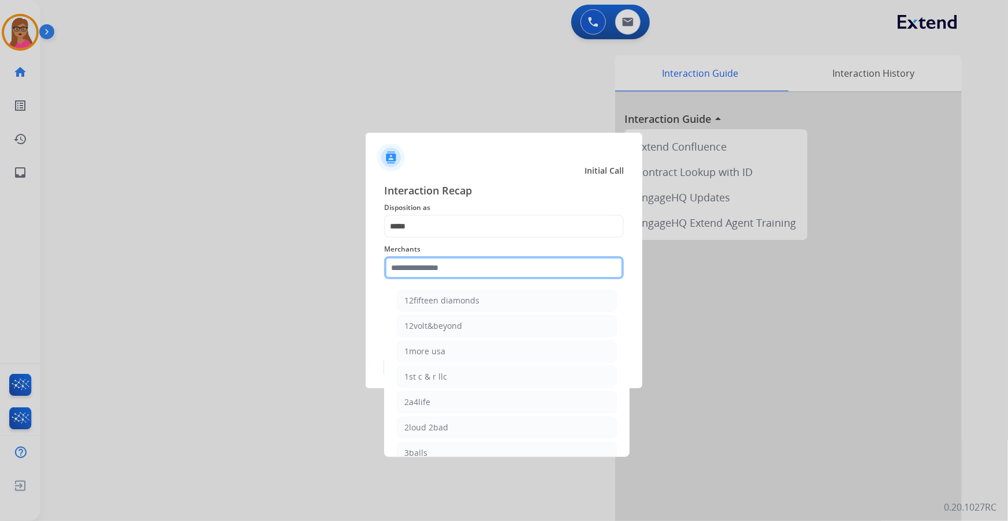
click at [484, 268] on input "text" at bounding box center [504, 267] width 240 height 23
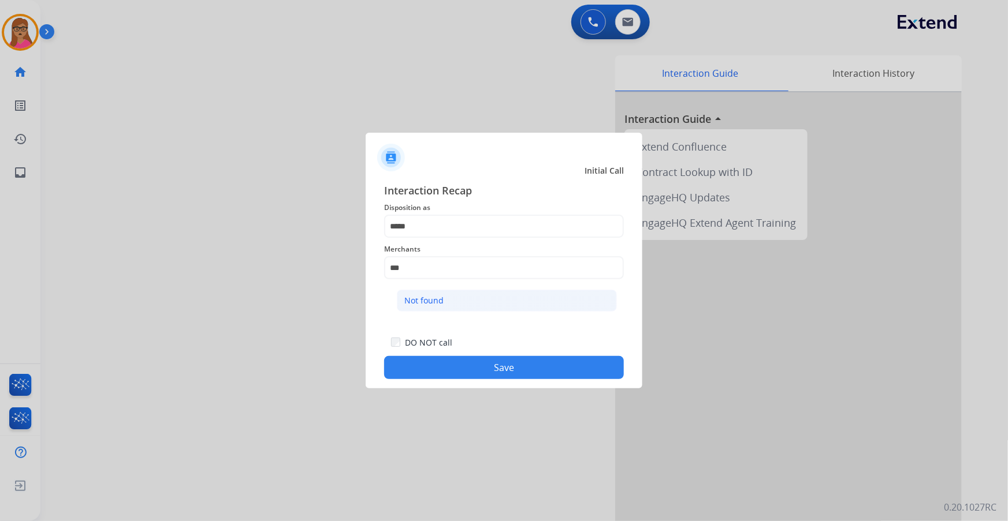
click at [458, 296] on li "Not found" at bounding box center [507, 301] width 220 height 22
type input "*********"
click at [495, 297] on button "Save" at bounding box center [504, 367] width 240 height 23
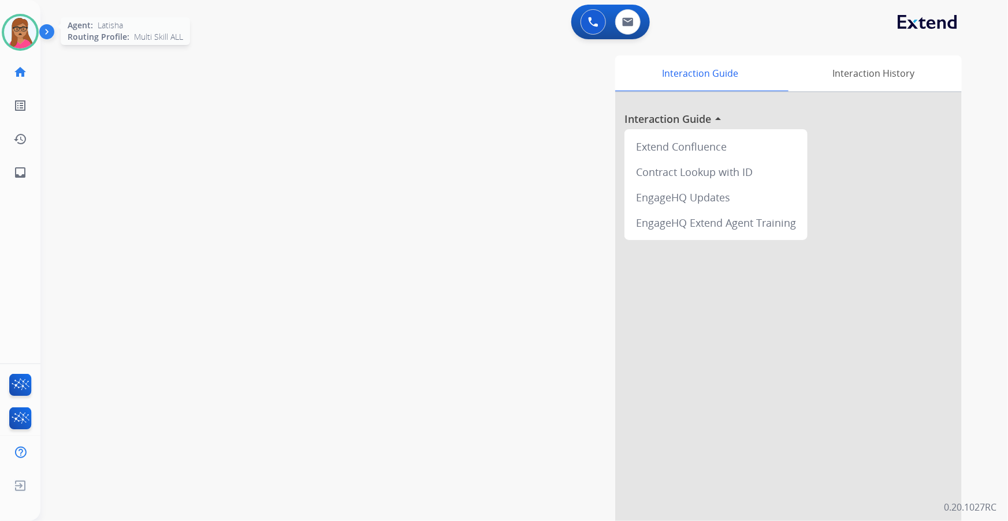
click at [19, 29] on img at bounding box center [20, 32] width 32 height 32
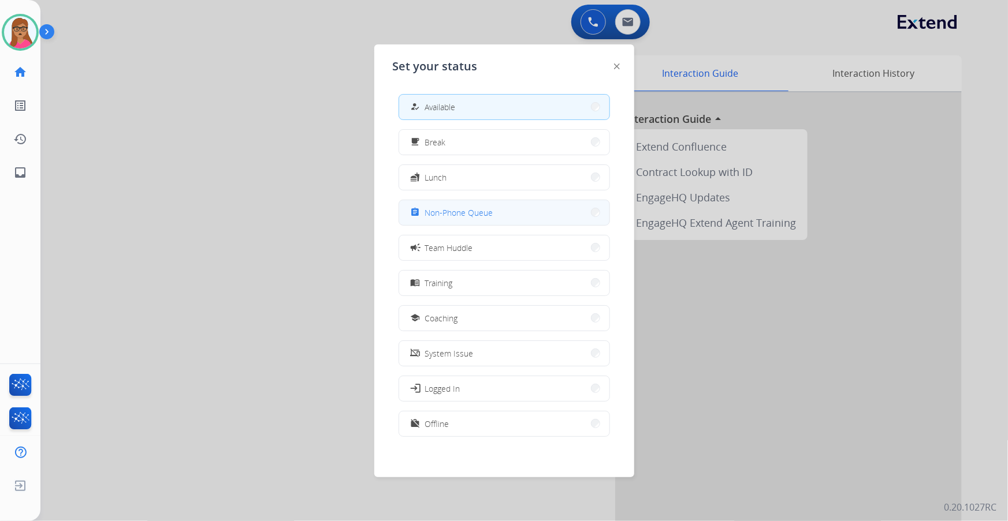
click at [496, 211] on button "assignment Non-Phone Queue" at bounding box center [504, 212] width 210 height 25
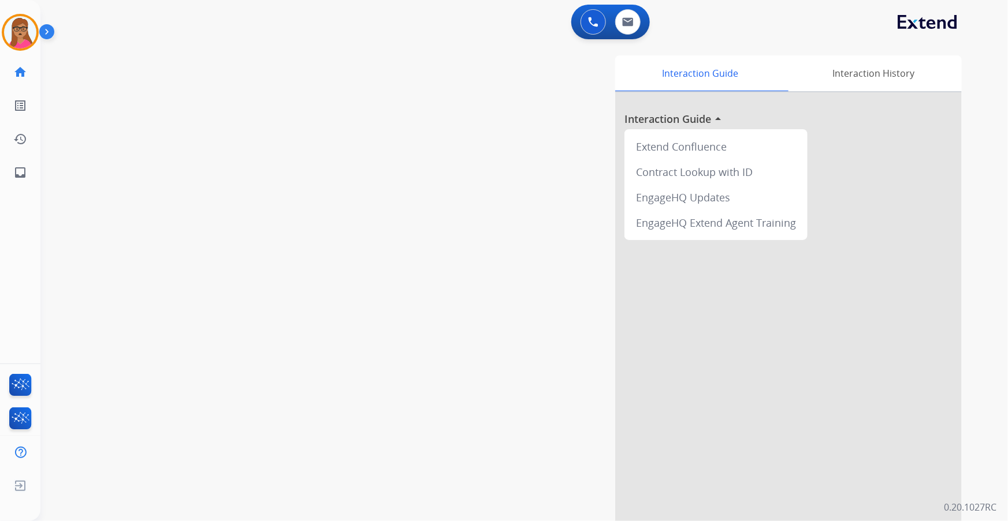
click at [20, 53] on div "Latisha Non-Phone Queue Edit Avatar Agent: Latisha Routing Profile: Multi Skill…" at bounding box center [20, 94] width 40 height 189
click at [17, 41] on img at bounding box center [20, 32] width 32 height 32
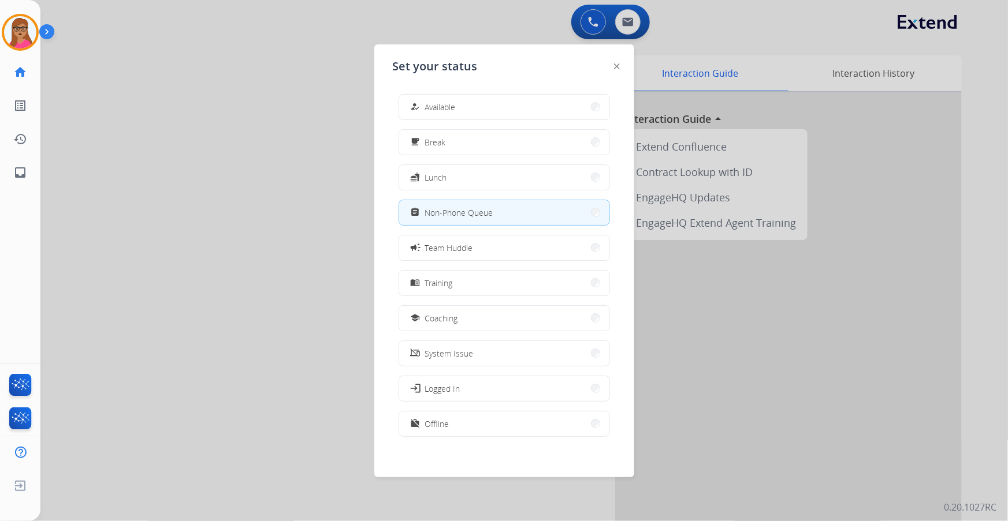
drag, startPoint x: 473, startPoint y: 111, endPoint x: 212, endPoint y: 6, distance: 281.3
click at [473, 110] on button "how_to_reg Available" at bounding box center [504, 107] width 210 height 25
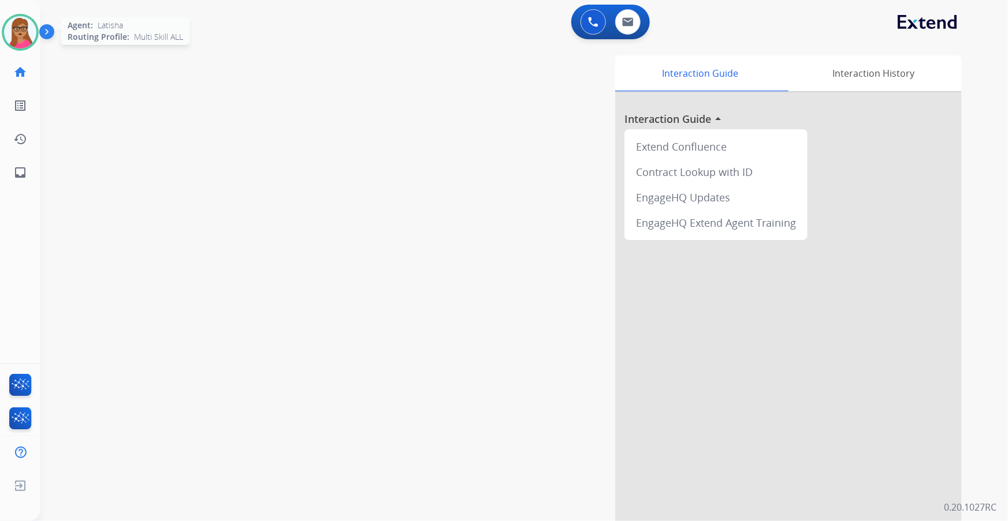
click at [35, 37] on div at bounding box center [20, 32] width 37 height 37
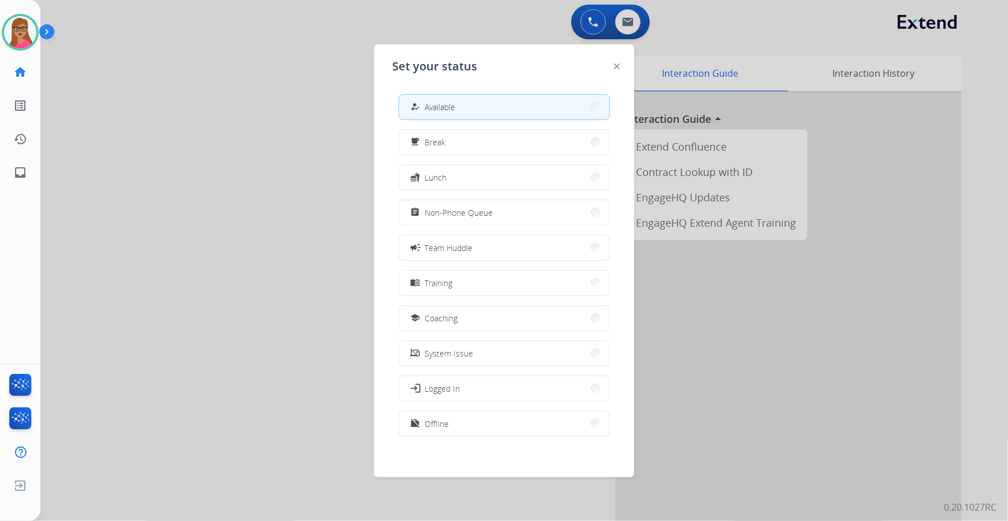
click at [206, 73] on div at bounding box center [504, 260] width 1008 height 521
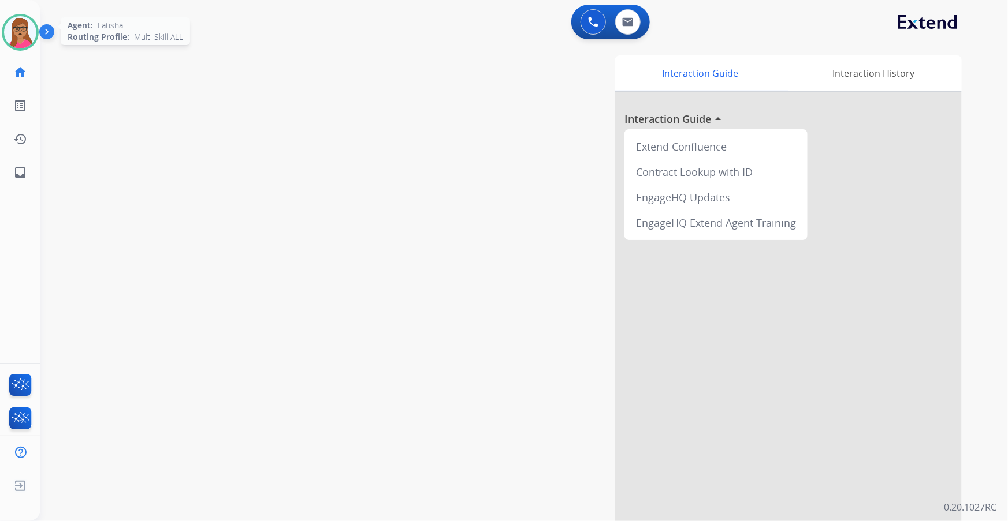
click at [24, 35] on img at bounding box center [20, 32] width 32 height 32
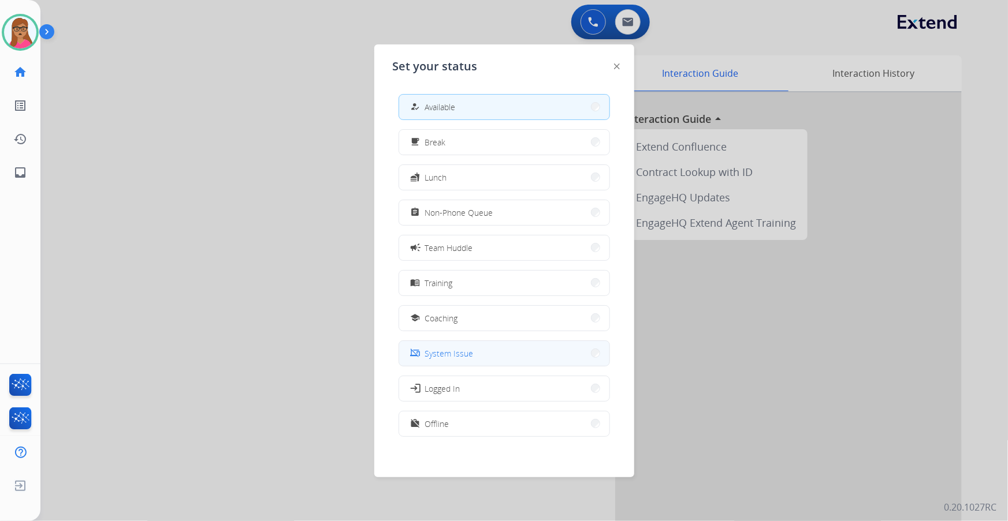
scroll to position [3, 0]
click at [445, 297] on button "work_off Offline" at bounding box center [504, 421] width 210 height 25
